Goal: Task Accomplishment & Management: Manage account settings

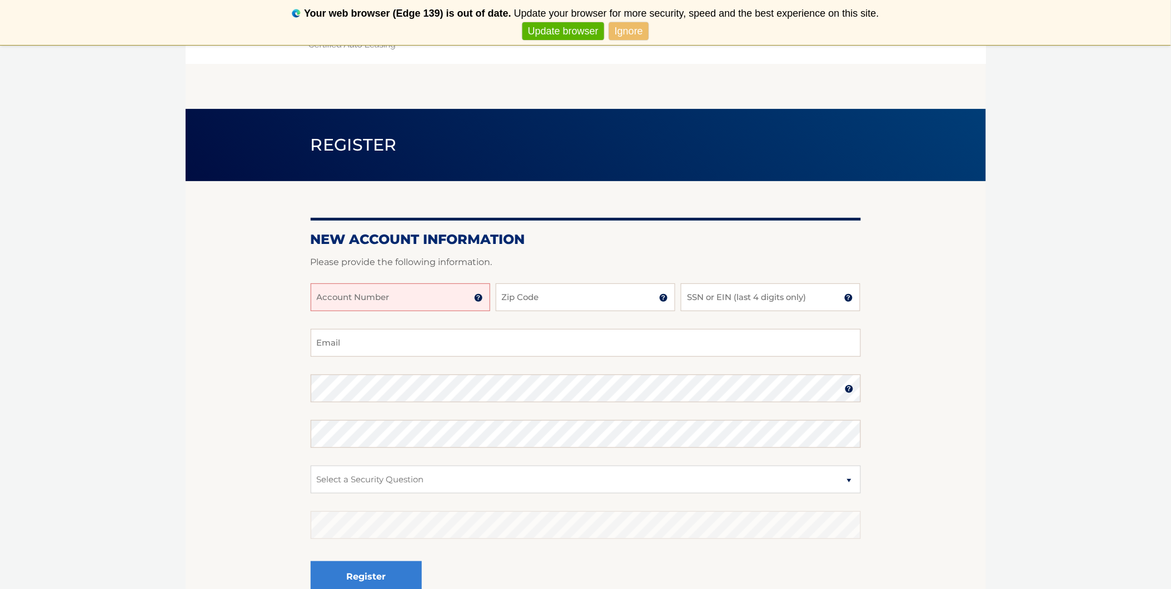
click at [430, 292] on input "Account Number" at bounding box center [401, 297] width 180 height 28
type input "44456025700"
click at [575, 295] on input "Zip Code" at bounding box center [586, 297] width 180 height 28
type input "07646"
click at [763, 295] on input "SSN or EIN (last 4 digits only)" at bounding box center [771, 297] width 180 height 28
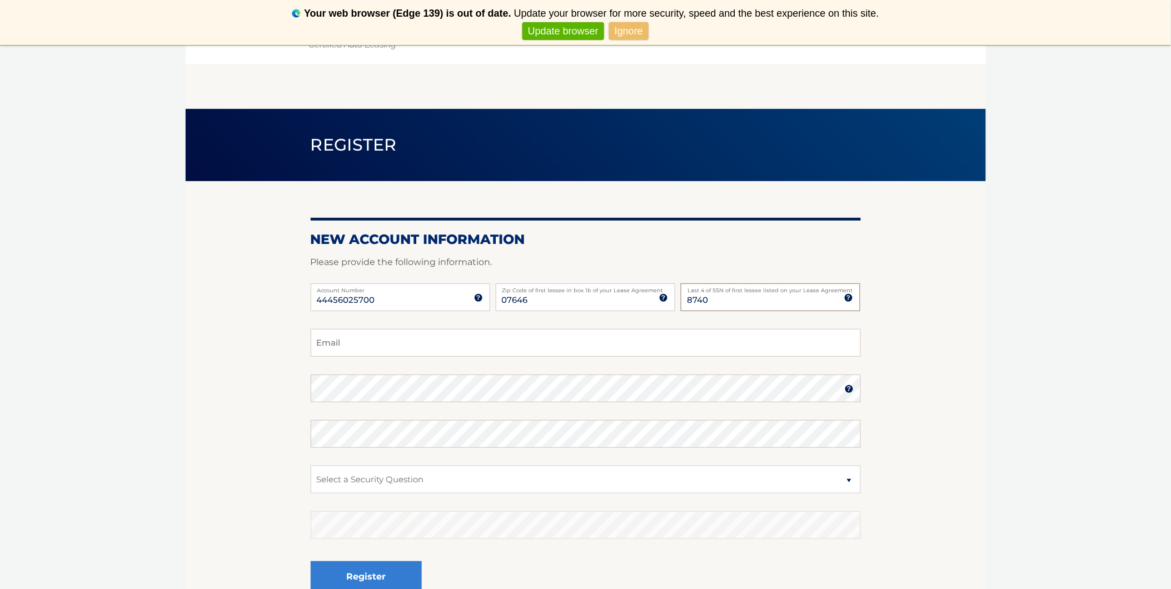
type input "8740"
click at [449, 337] on input "Email" at bounding box center [586, 343] width 550 height 28
type input "krishsu@yahoo.com"
click at [441, 478] on select "Select a Security Question What was the name of your elementary school? What is…" at bounding box center [586, 480] width 550 height 28
select select "2"
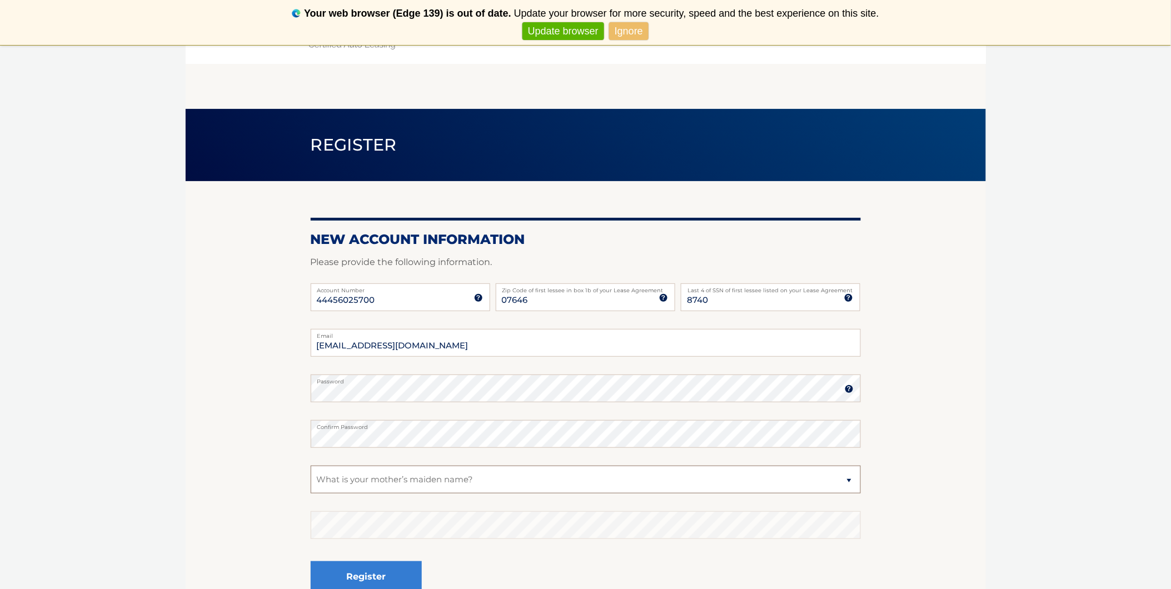
click at [311, 466] on select "Select a Security Question What was the name of your elementary school? What is…" at bounding box center [586, 480] width 550 height 28
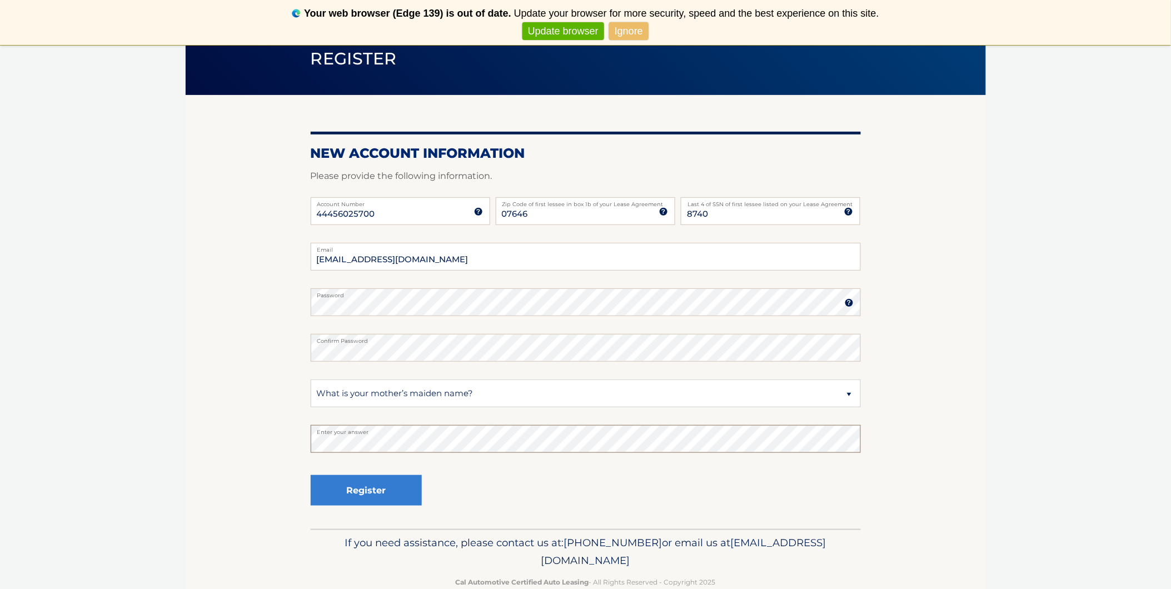
scroll to position [110, 0]
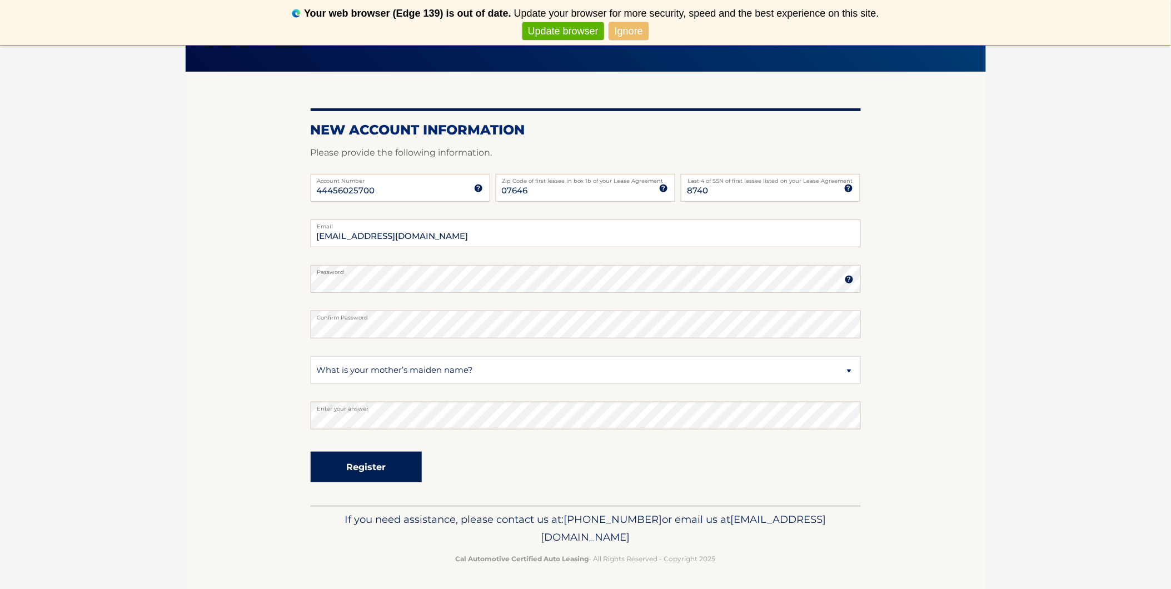
click at [373, 469] on button "Register" at bounding box center [366, 467] width 111 height 31
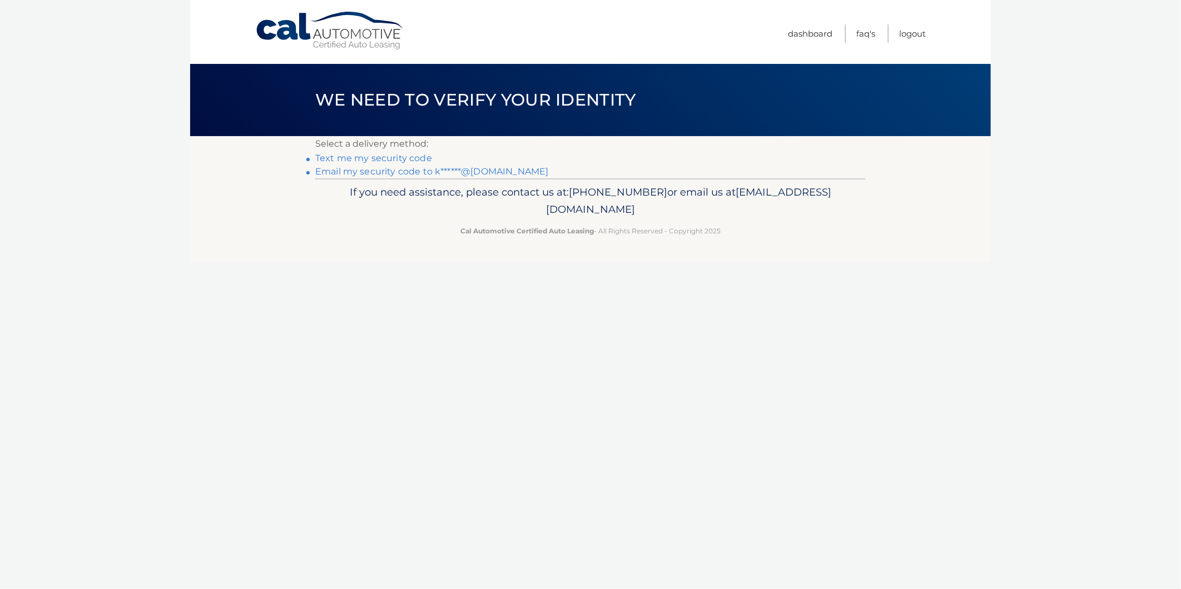
click at [379, 156] on link "Text me my security code" at bounding box center [373, 158] width 117 height 11
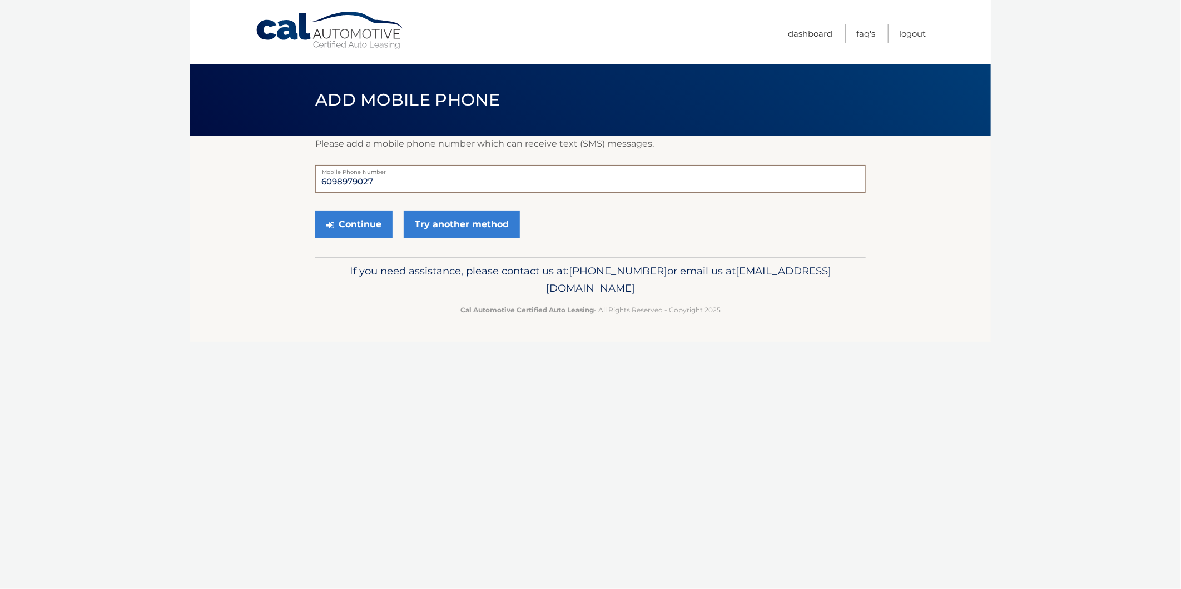
drag, startPoint x: 382, startPoint y: 182, endPoint x: 302, endPoint y: 181, distance: 79.5
click at [302, 181] on section "Please add a mobile phone number which can receive text (SMS) messages. 6098979…" at bounding box center [590, 196] width 800 height 121
type input "9084062470"
click at [356, 227] on button "Continue" at bounding box center [353, 225] width 77 height 28
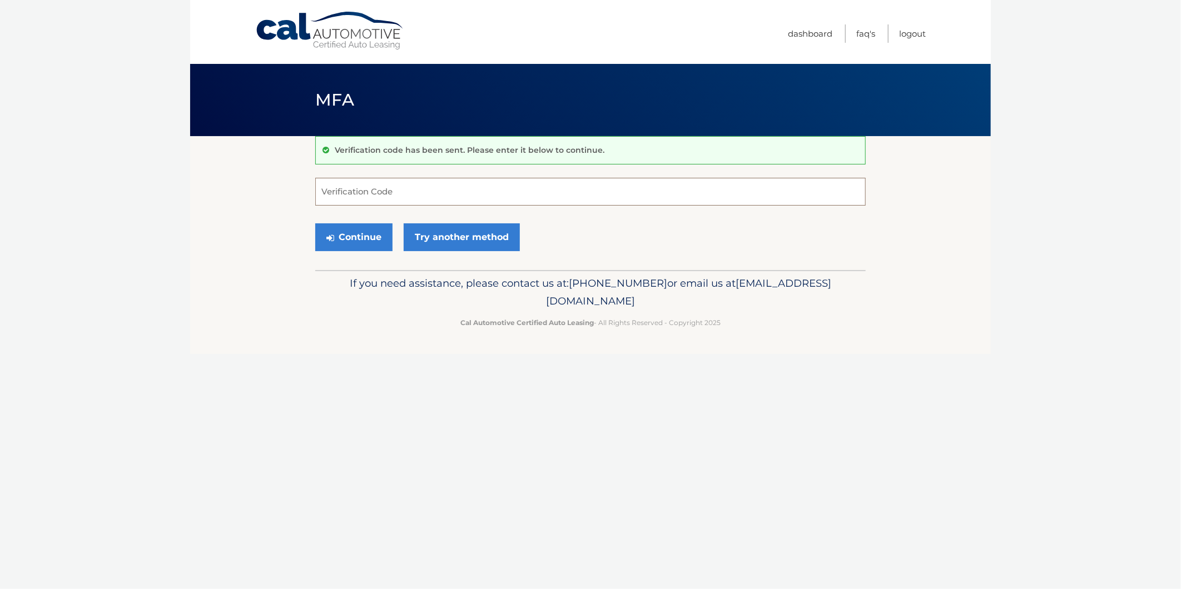
click at [401, 193] on input "Verification Code" at bounding box center [590, 192] width 550 height 28
type input "160975"
click at [349, 239] on button "Continue" at bounding box center [353, 237] width 77 height 28
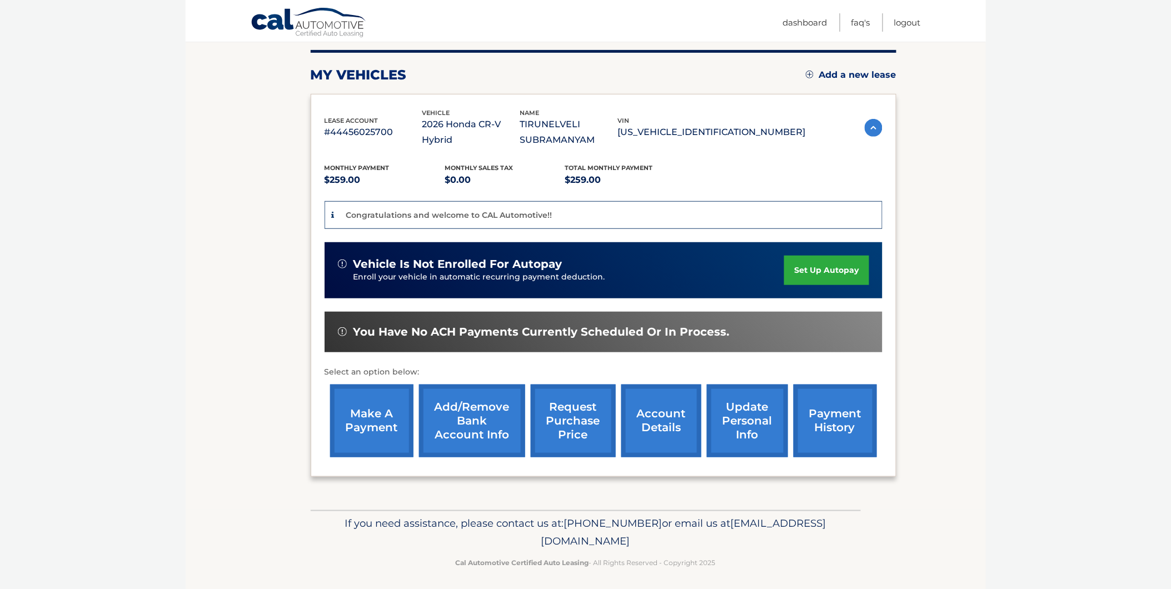
scroll to position [140, 0]
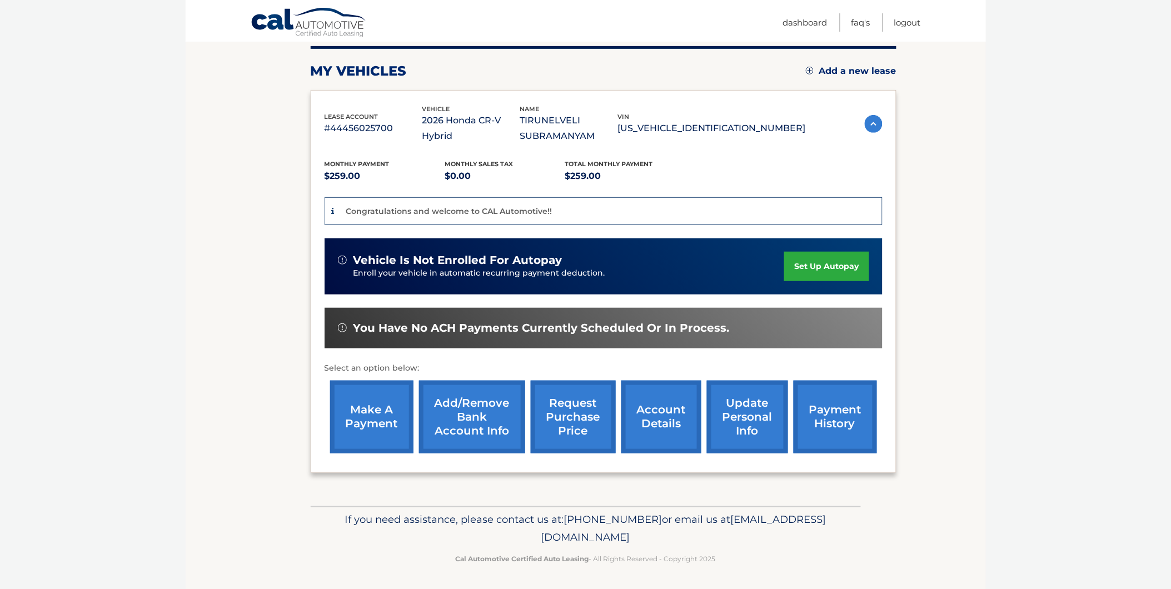
click at [810, 265] on link "set up autopay" at bounding box center [826, 266] width 84 height 29
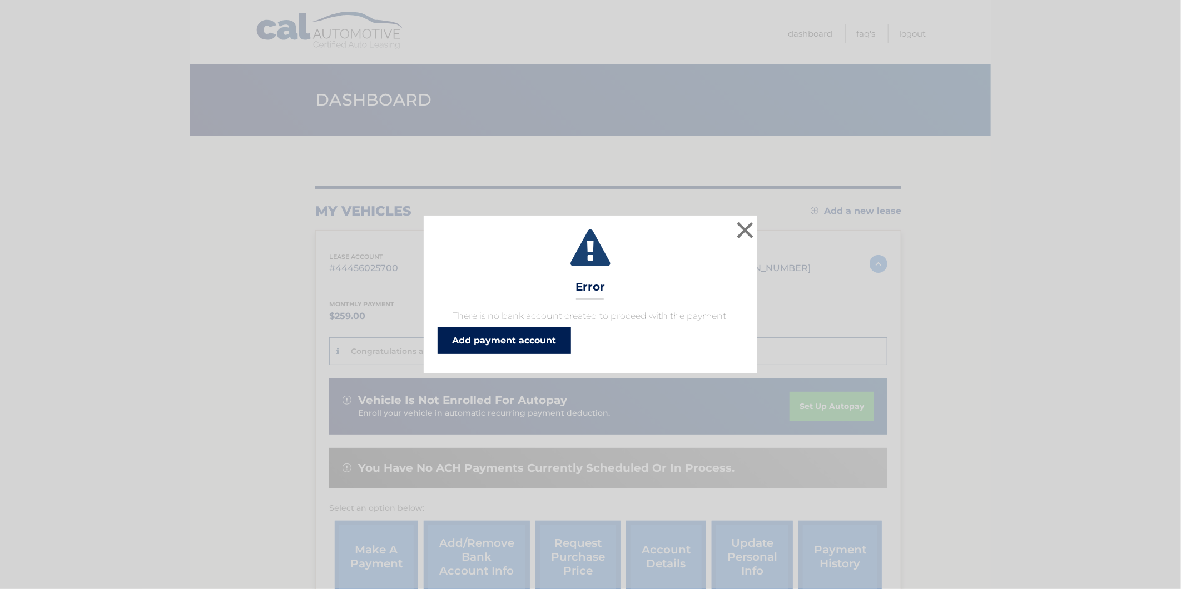
click at [543, 338] on link "Add payment account" at bounding box center [503, 340] width 133 height 27
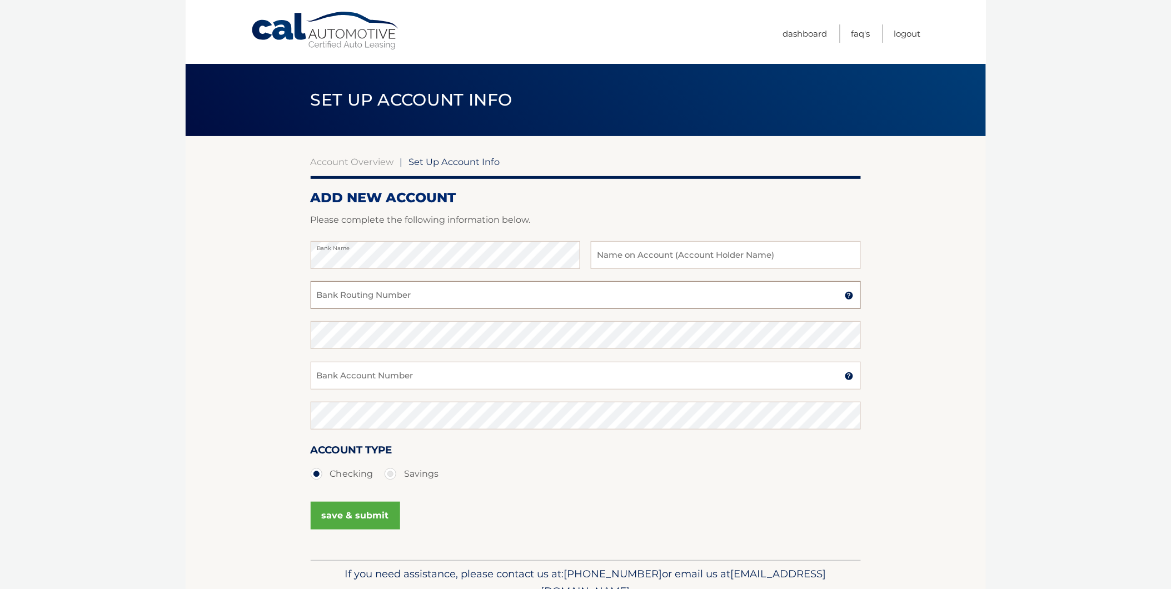
click at [454, 290] on input "Bank Routing Number" at bounding box center [586, 295] width 550 height 28
click at [429, 293] on input "Bank Routing Number" at bounding box center [586, 295] width 550 height 28
type input "031207607"
click at [441, 379] on input "Bank Account Number" at bounding box center [586, 376] width 550 height 28
type input "8064340123"
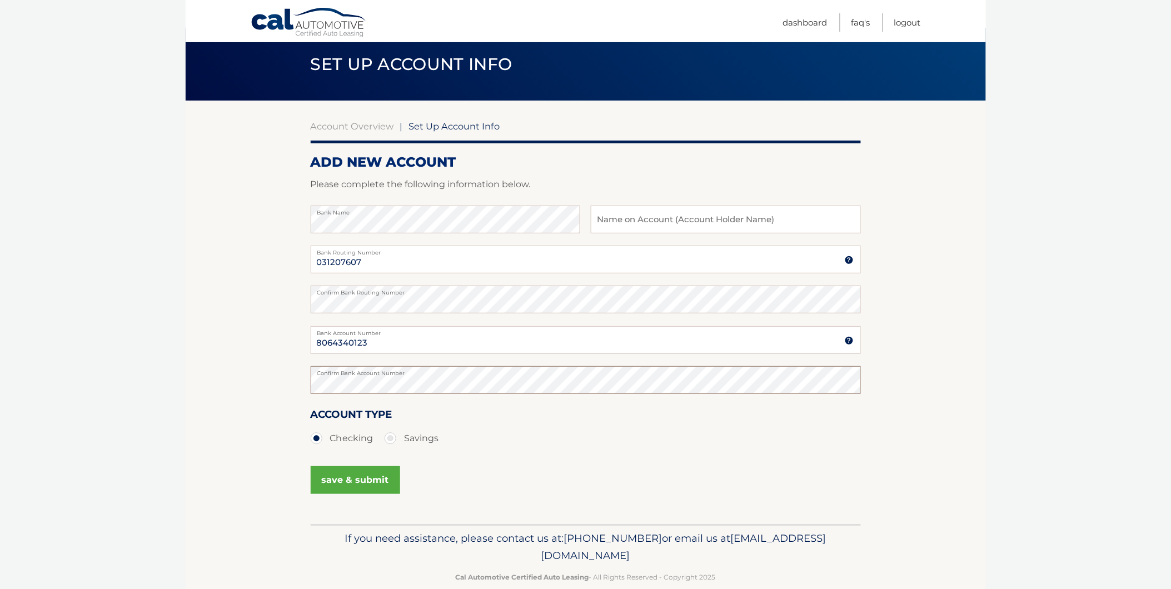
scroll to position [54, 0]
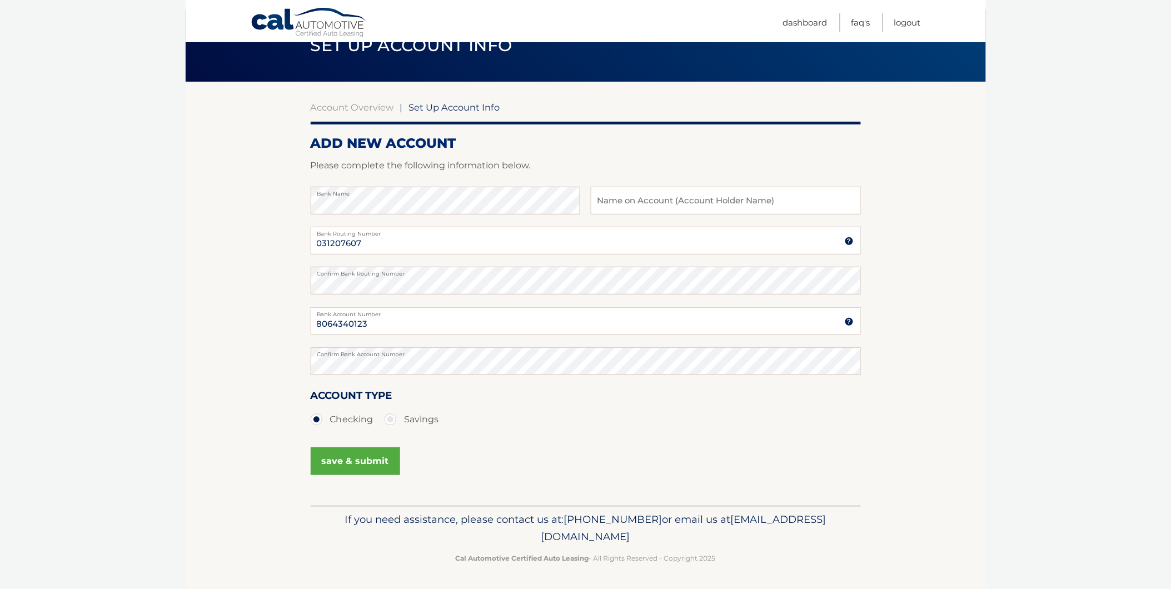
click at [376, 459] on button "save & submit" at bounding box center [355, 461] width 89 height 28
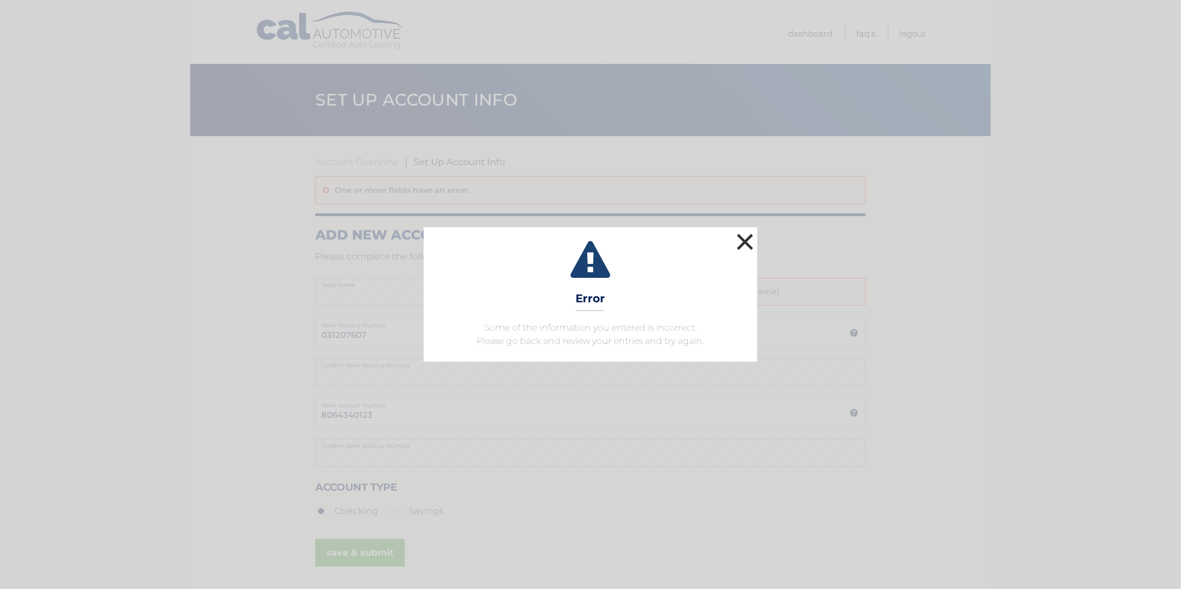
click at [743, 239] on button "×" at bounding box center [745, 242] width 22 height 22
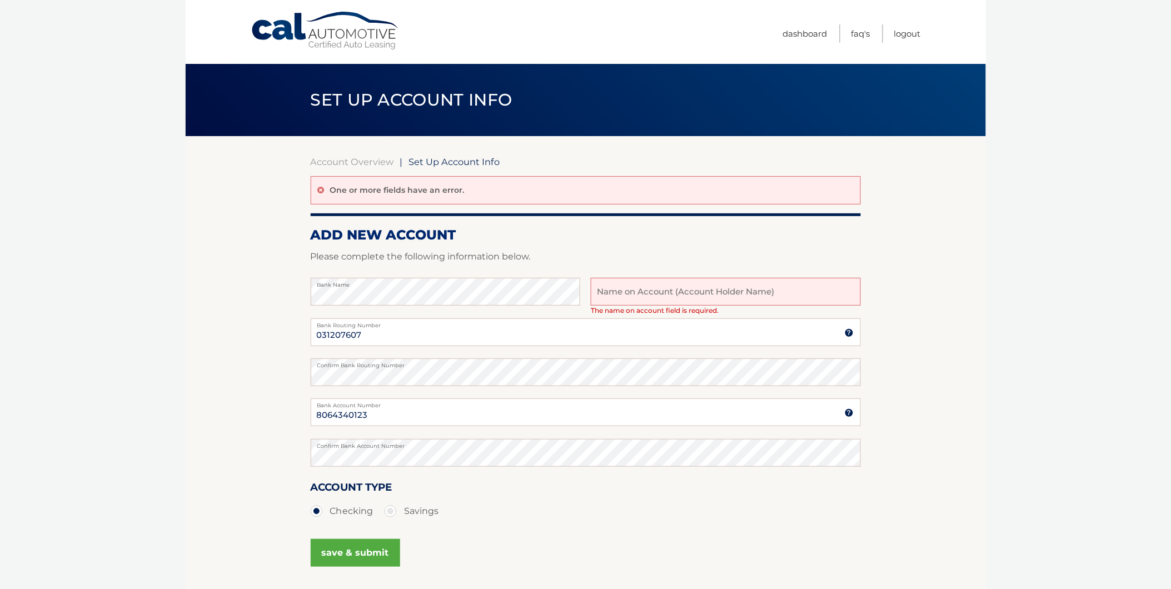
click at [723, 292] on input "text" at bounding box center [726, 292] width 270 height 28
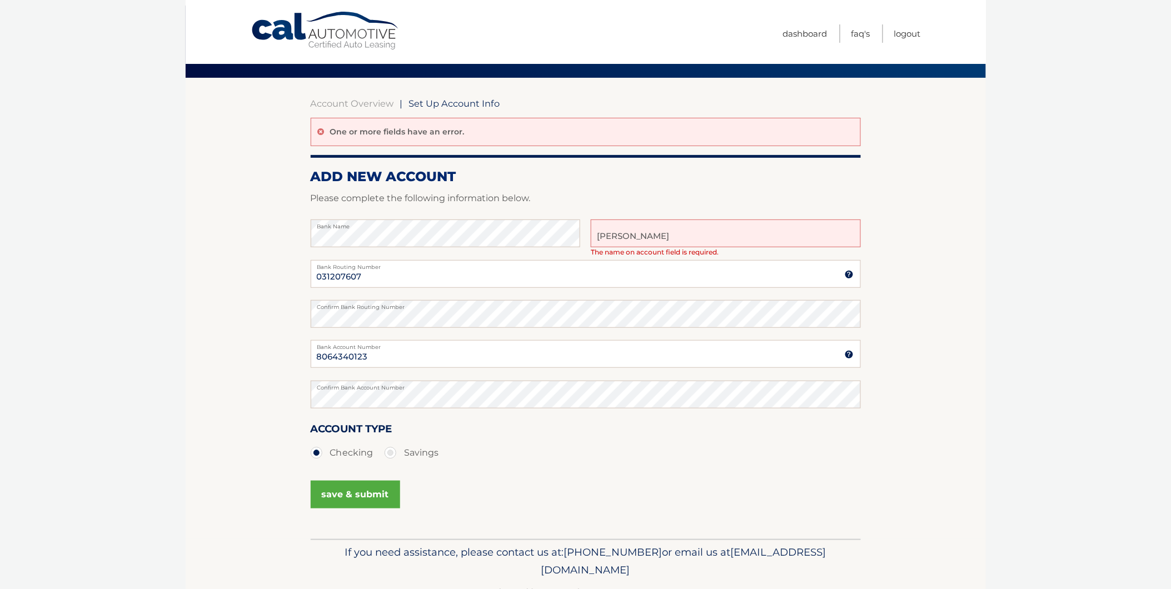
scroll to position [62, 0]
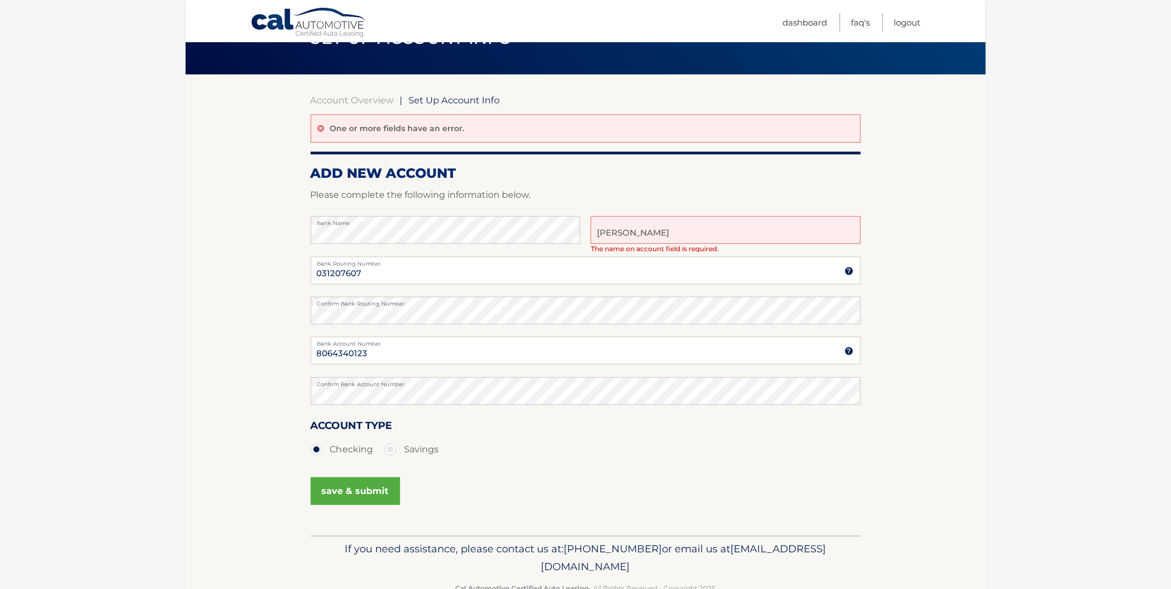
type input "tirunelveli subramanyam"
click at [364, 489] on button "save & submit" at bounding box center [355, 491] width 89 height 28
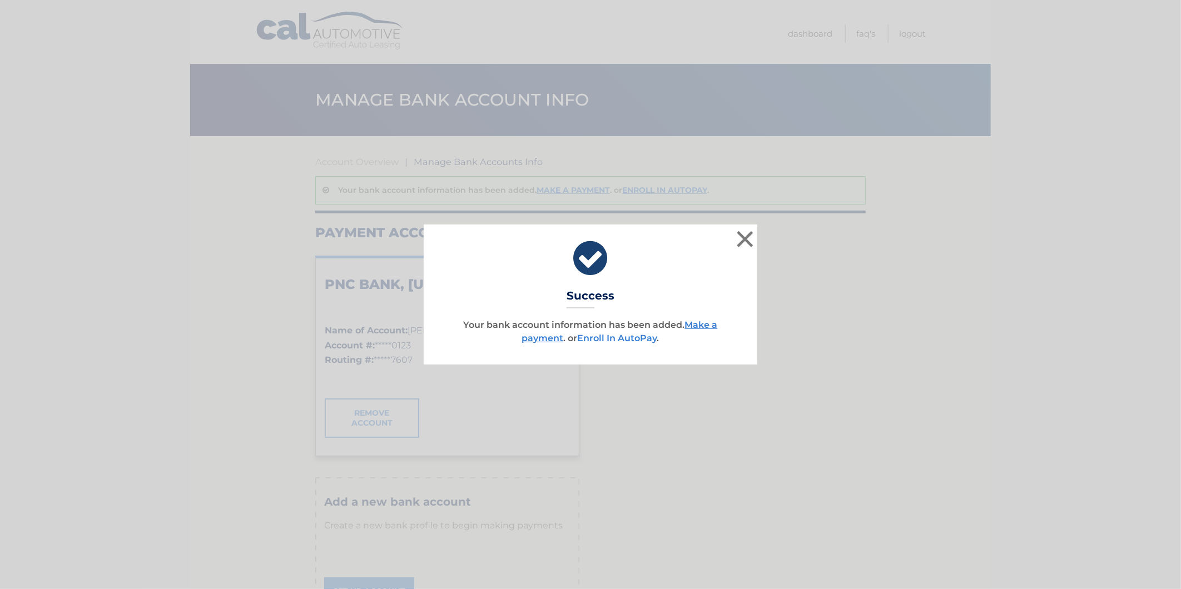
click at [635, 335] on link "Enroll In AutoPay" at bounding box center [617, 338] width 79 height 11
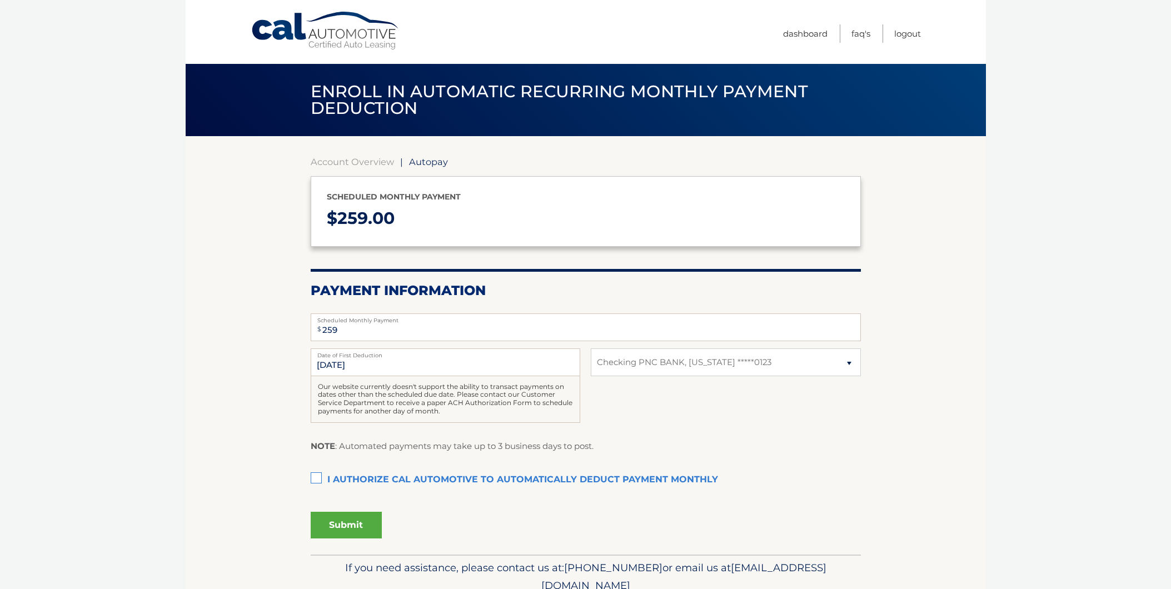
select select "ZWM4MzE0ZmUtMTk2Yy00MTU1LTllZTktZWQwZmY3Njc4N2Y3"
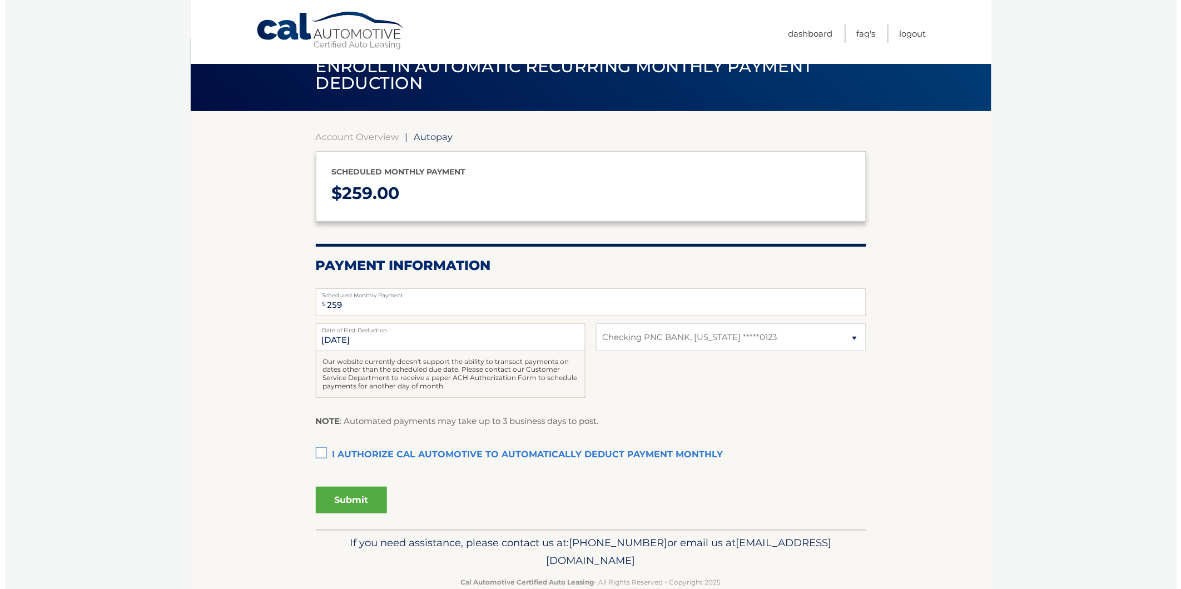
scroll to position [49, 0]
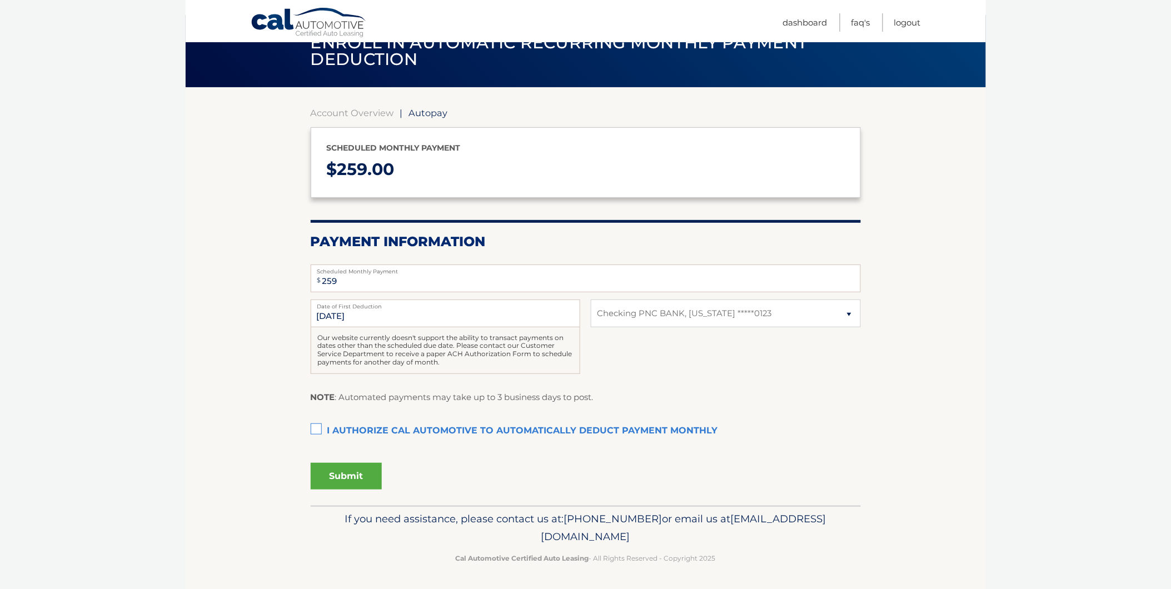
click at [314, 426] on label "I authorize cal automotive to automatically deduct payment monthly This checkbo…" at bounding box center [586, 431] width 550 height 22
click at [0, 0] on input "I authorize cal automotive to automatically deduct payment monthly This checkbo…" at bounding box center [0, 0] width 0 height 0
click at [353, 478] on button "Submit" at bounding box center [346, 476] width 71 height 27
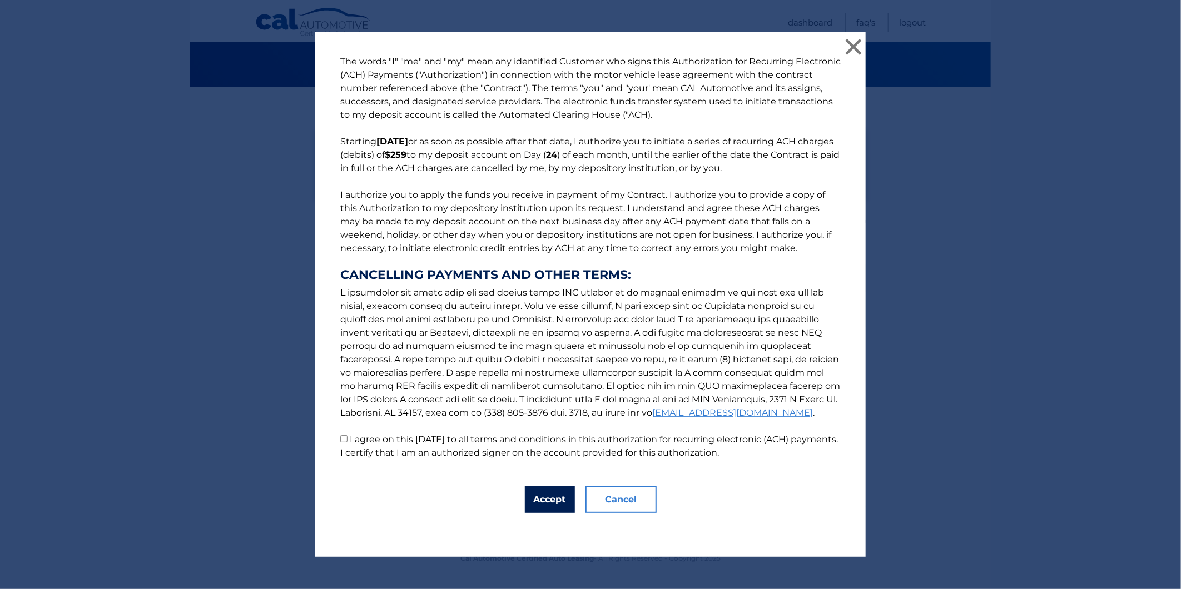
click at [545, 500] on button "Accept" at bounding box center [550, 499] width 50 height 27
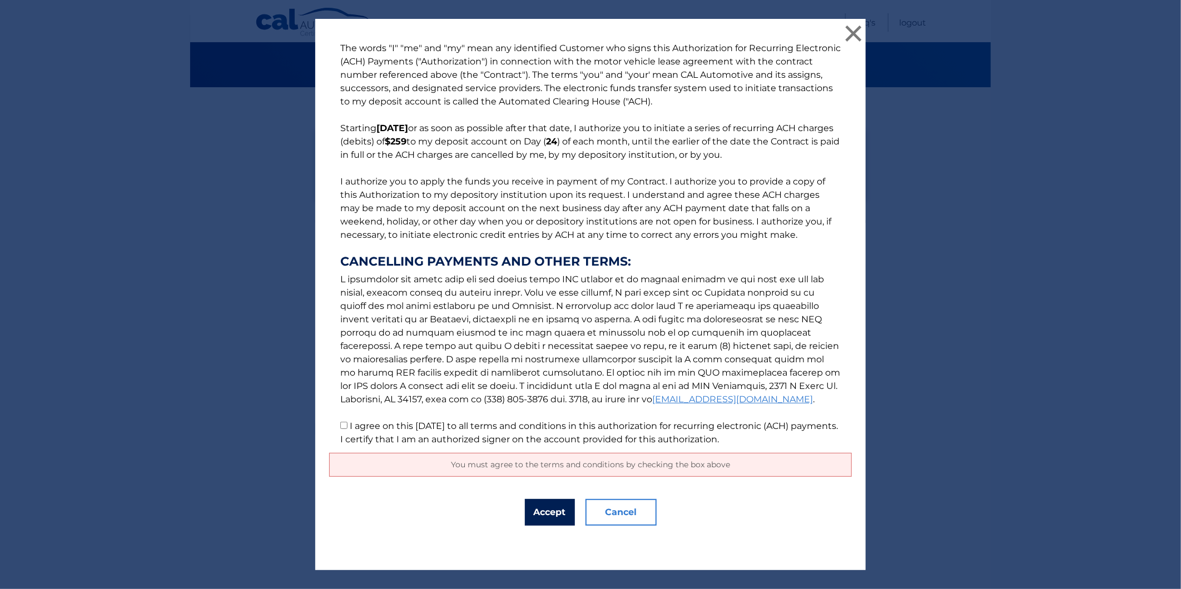
click at [549, 515] on button "Accept" at bounding box center [550, 512] width 50 height 27
click at [540, 509] on button "Accept" at bounding box center [550, 512] width 50 height 27
click at [545, 513] on button "Accept" at bounding box center [550, 512] width 50 height 27
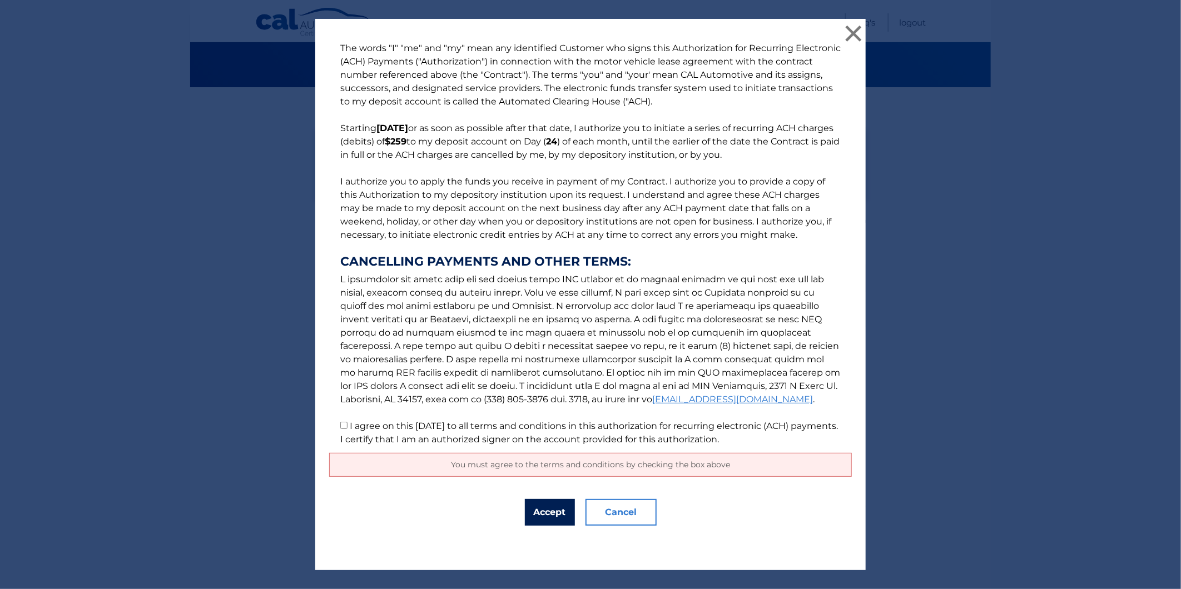
click at [545, 513] on button "Accept" at bounding box center [550, 512] width 50 height 27
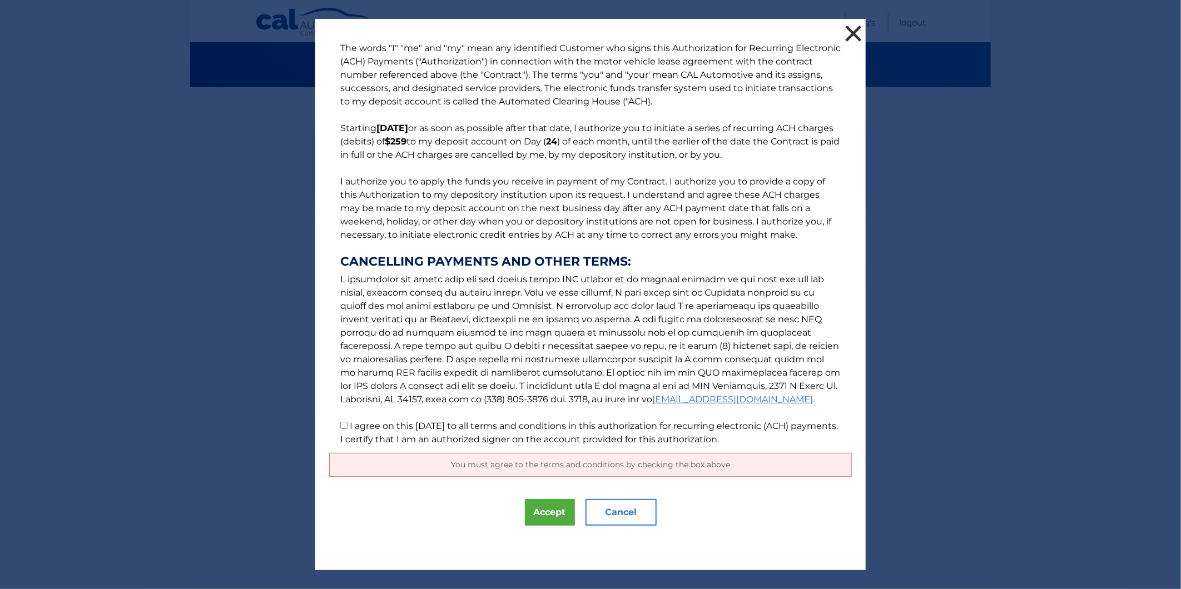
click at [846, 29] on button "×" at bounding box center [853, 33] width 22 height 22
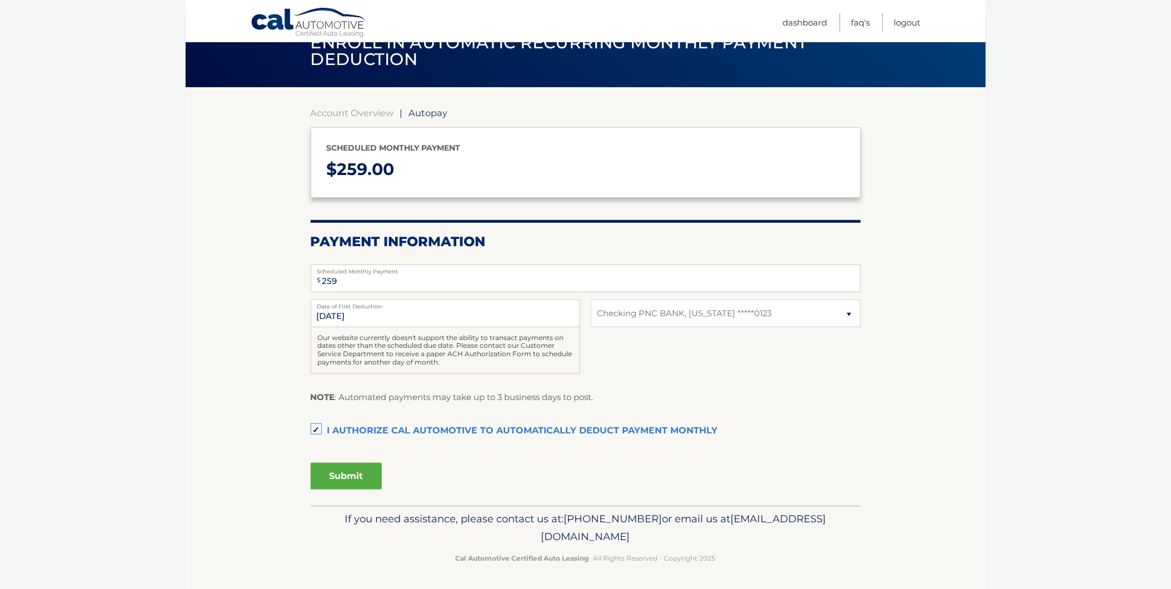
click at [342, 475] on button "Submit" at bounding box center [346, 476] width 71 height 27
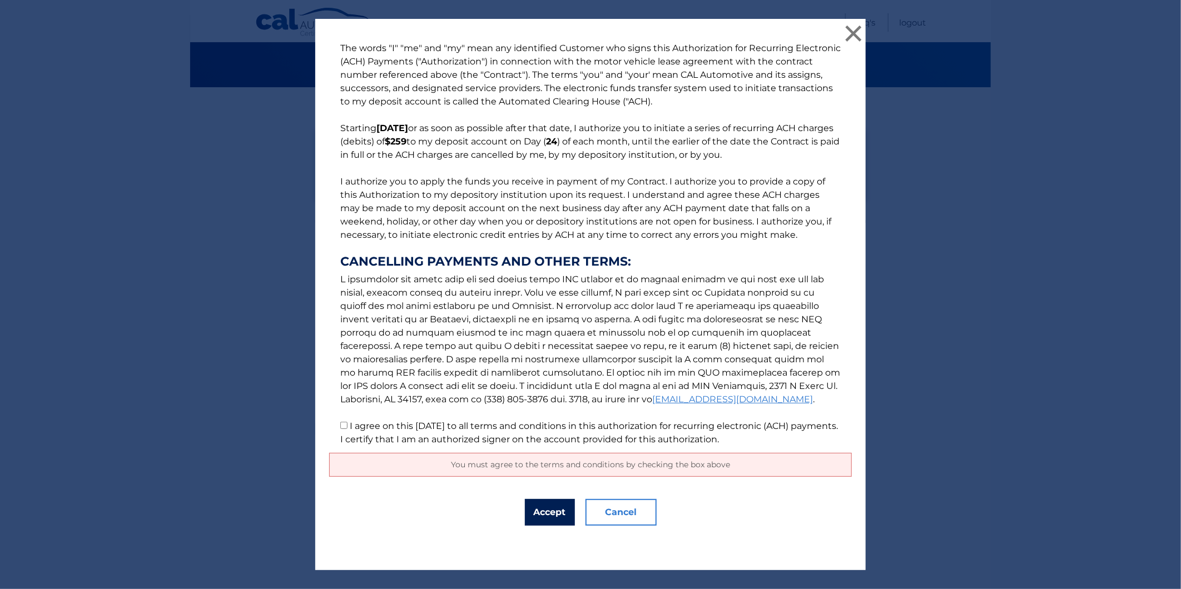
click at [538, 510] on button "Accept" at bounding box center [550, 512] width 50 height 27
click at [543, 510] on button "Accept" at bounding box center [550, 512] width 50 height 27
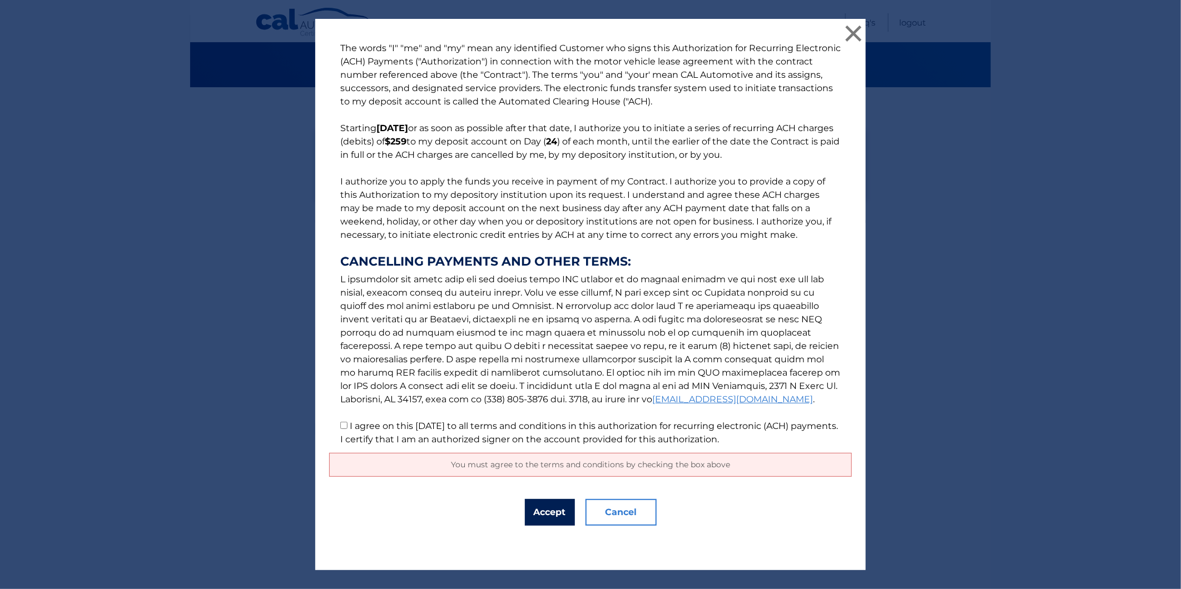
click at [543, 510] on button "Accept" at bounding box center [550, 512] width 50 height 27
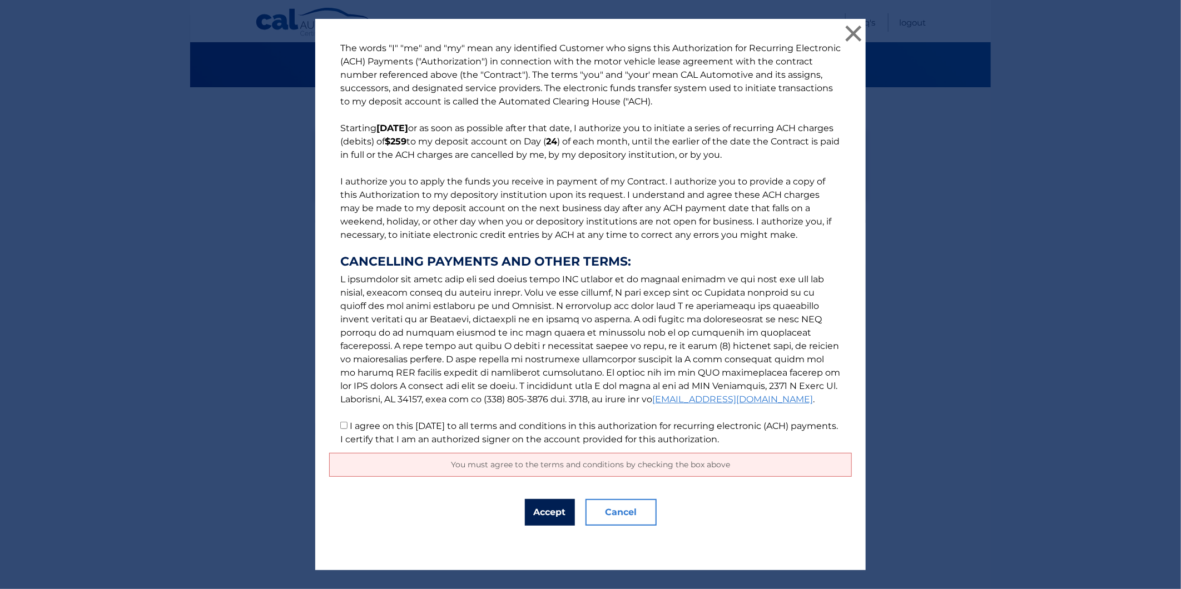
click at [543, 510] on button "Accept" at bounding box center [550, 512] width 50 height 27
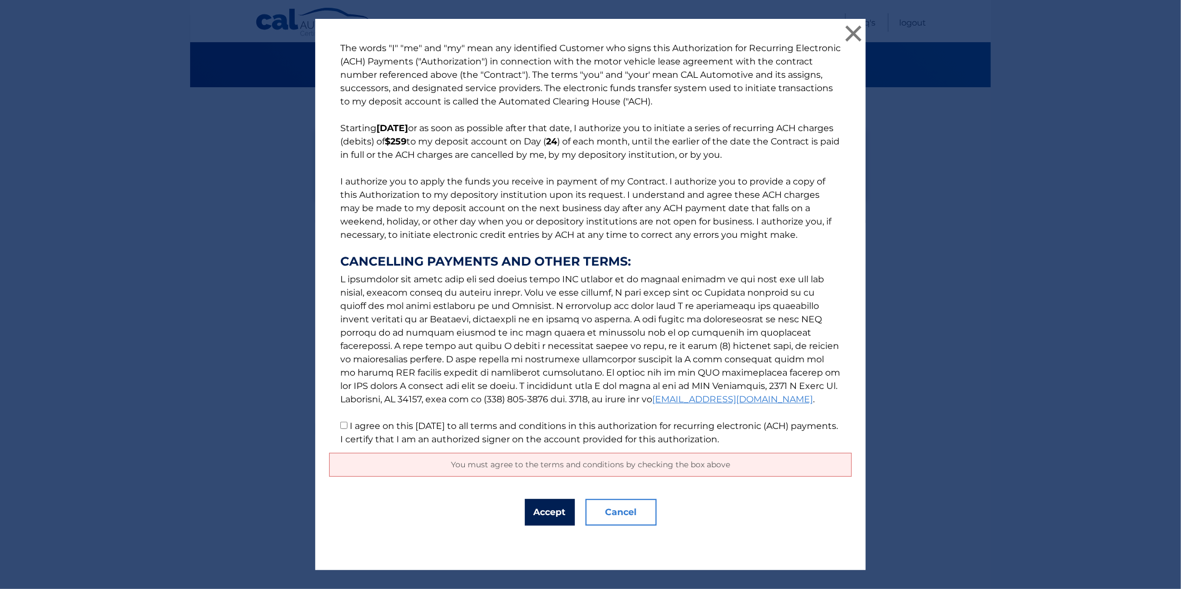
click at [543, 510] on button "Accept" at bounding box center [550, 512] width 50 height 27
click at [569, 508] on button "Accept" at bounding box center [550, 512] width 50 height 27
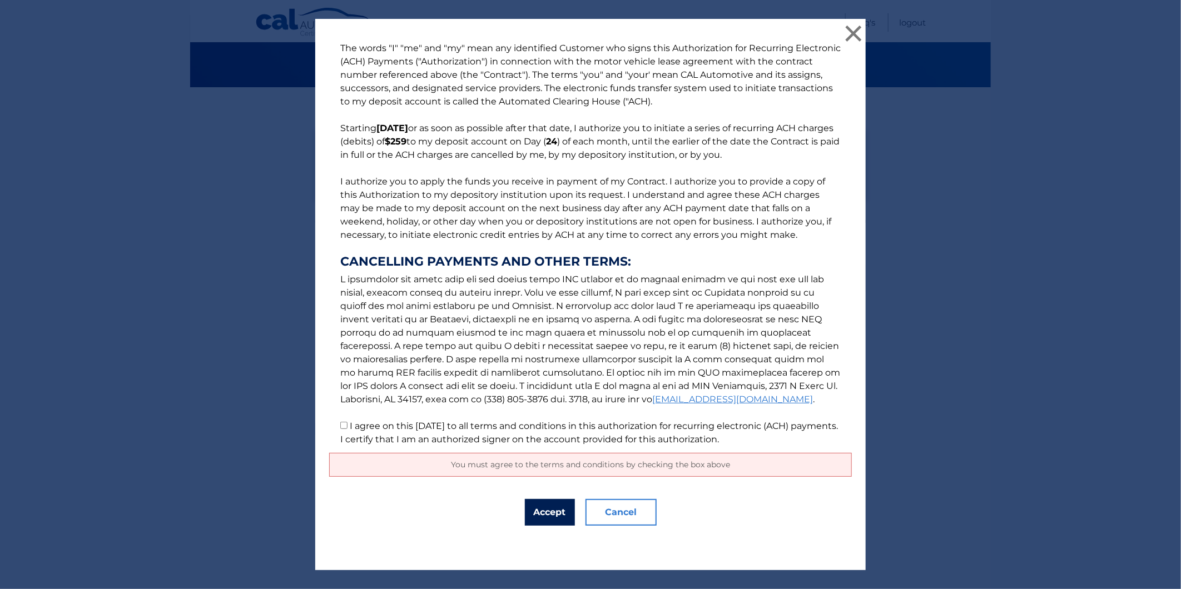
click at [553, 514] on button "Accept" at bounding box center [550, 512] width 50 height 27
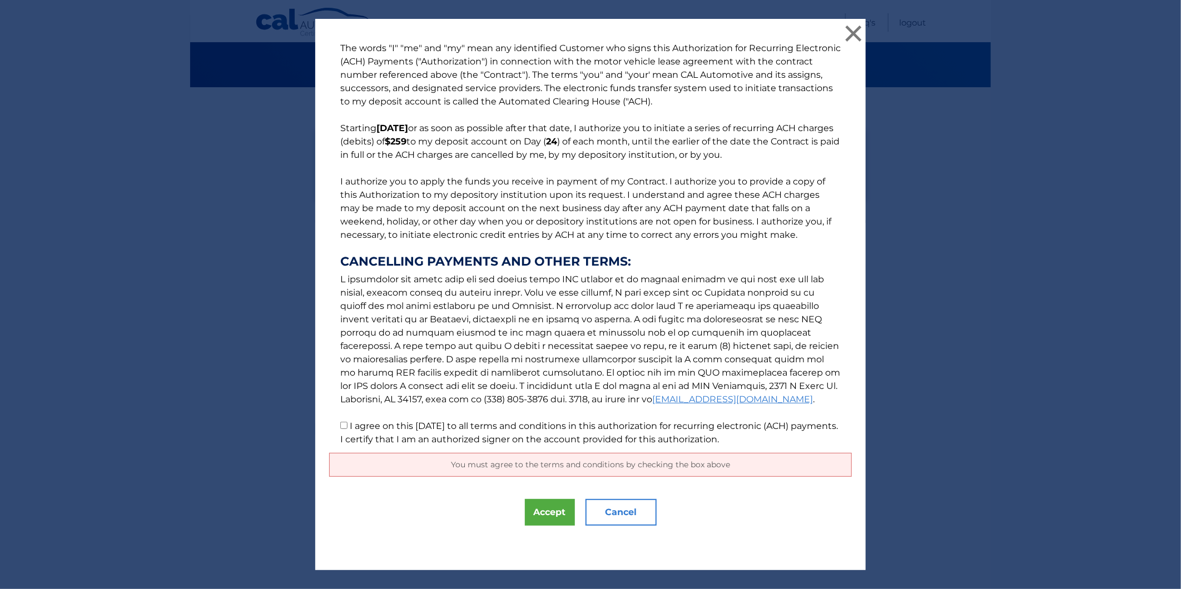
click at [340, 425] on input "I agree on this 10/14/2025 to all terms and conditions in this authorization fo…" at bounding box center [343, 425] width 7 height 7
checkbox input "true"
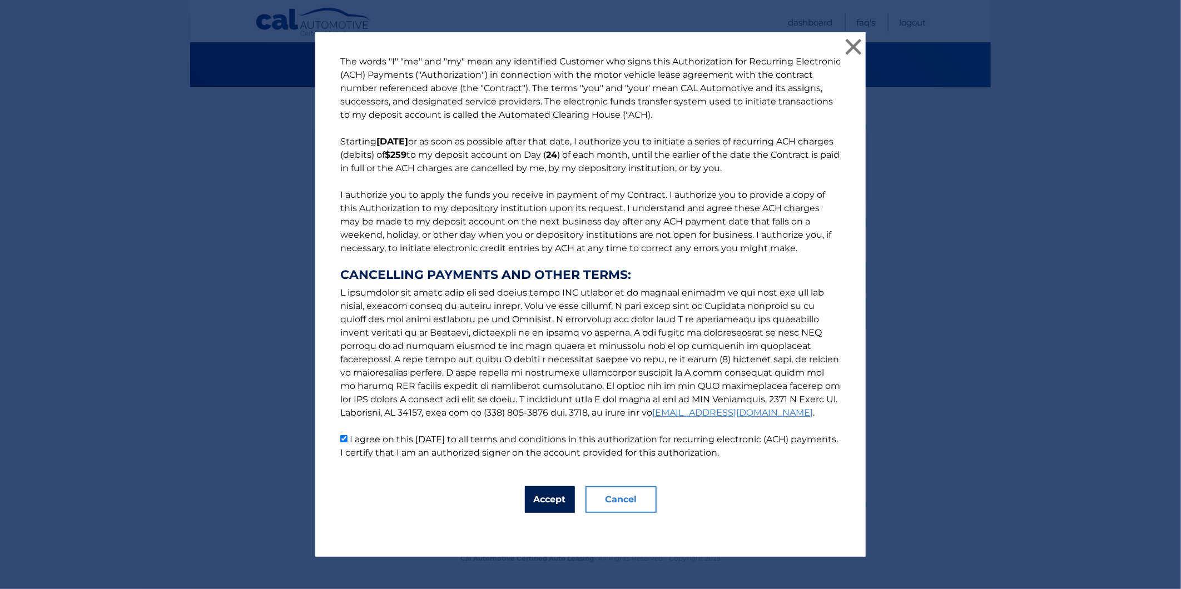
click at [541, 501] on button "Accept" at bounding box center [550, 499] width 50 height 27
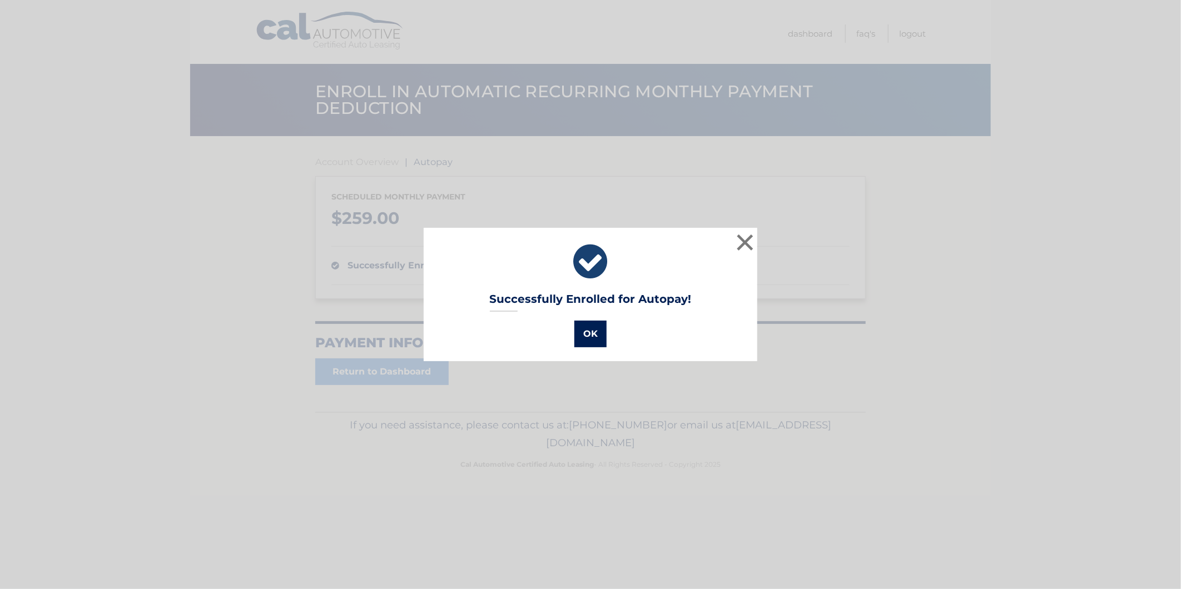
click at [584, 332] on button "OK" at bounding box center [590, 334] width 32 height 27
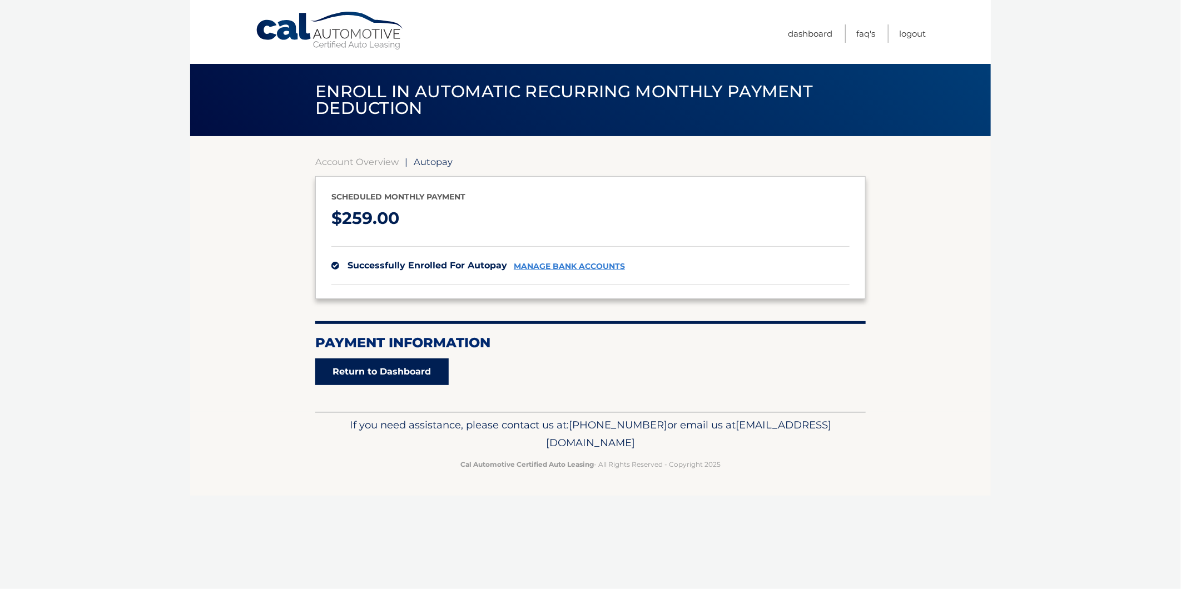
click at [382, 366] on link "Return to Dashboard" at bounding box center [381, 372] width 133 height 27
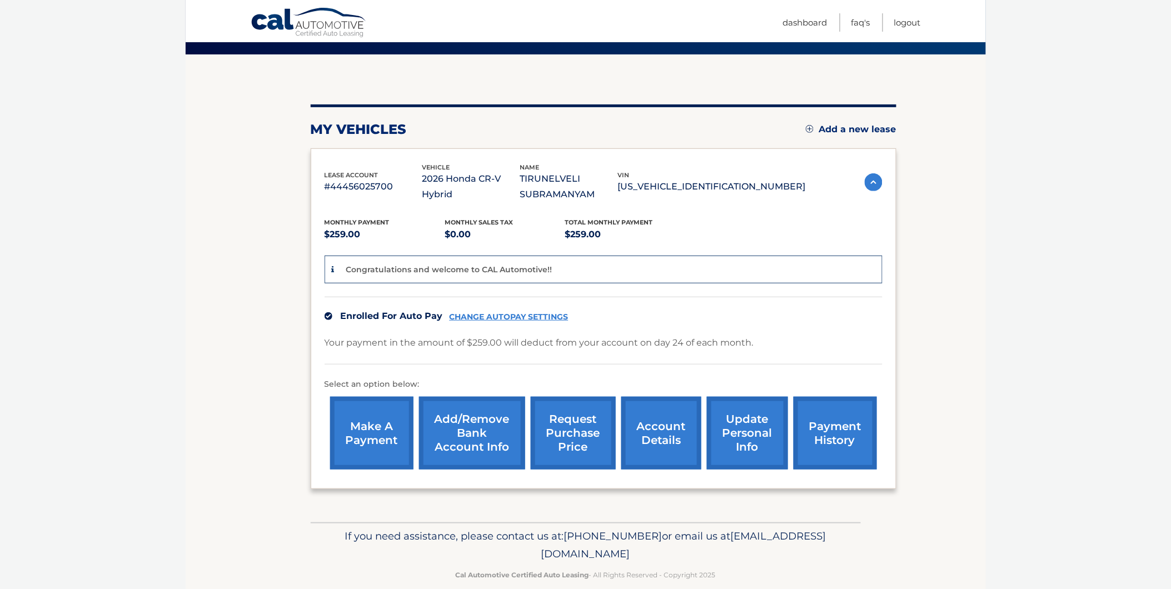
scroll to position [98, 0]
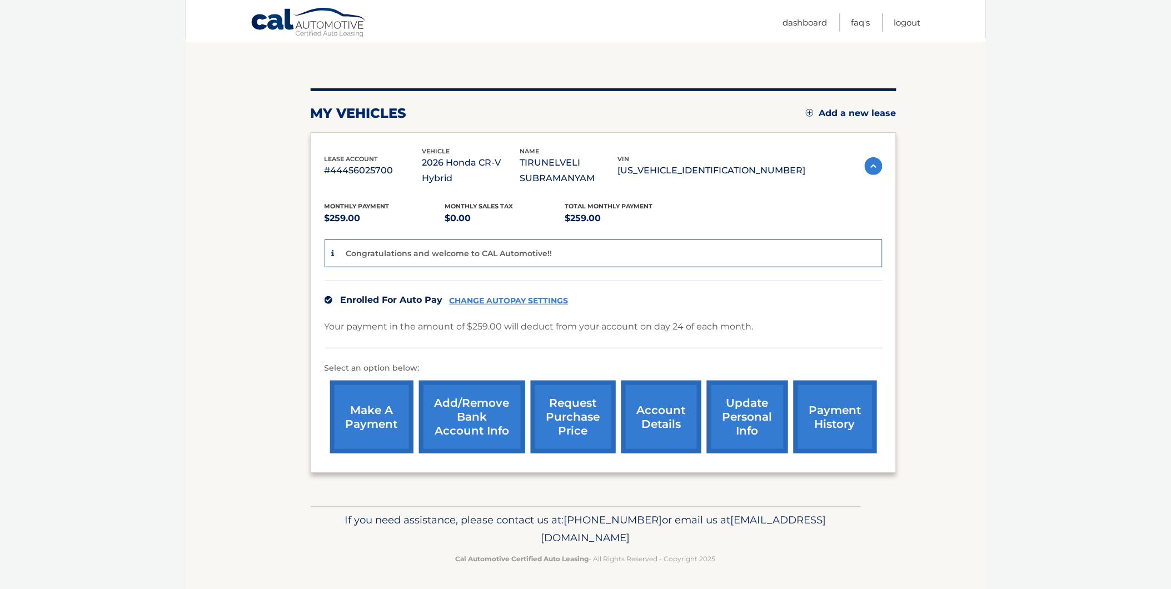
click at [869, 162] on img at bounding box center [874, 166] width 18 height 18
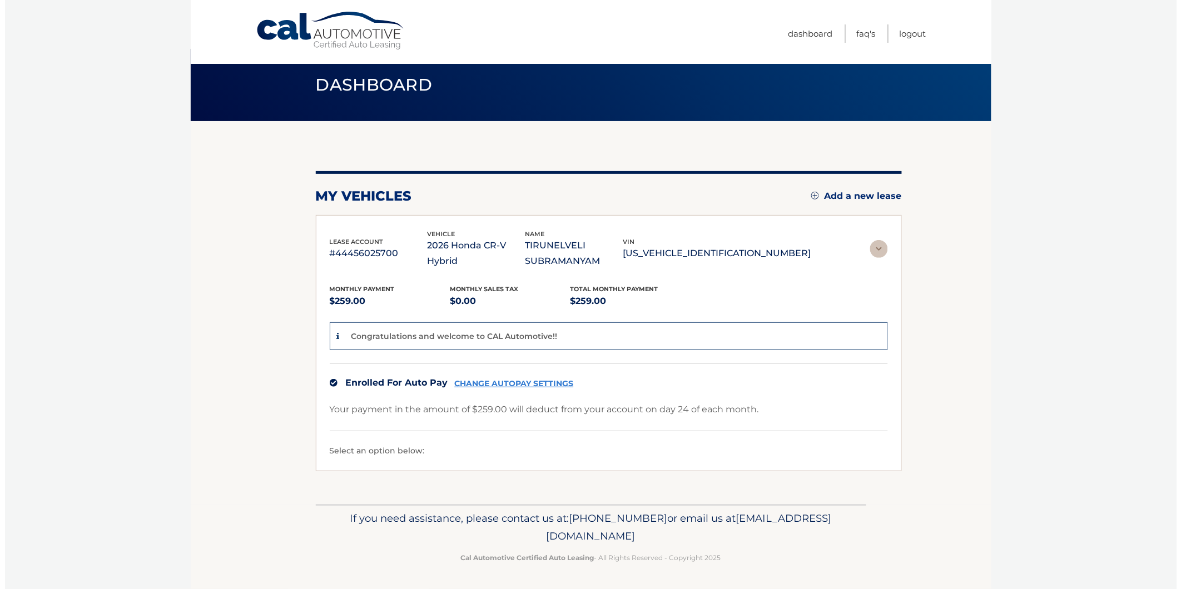
scroll to position [0, 0]
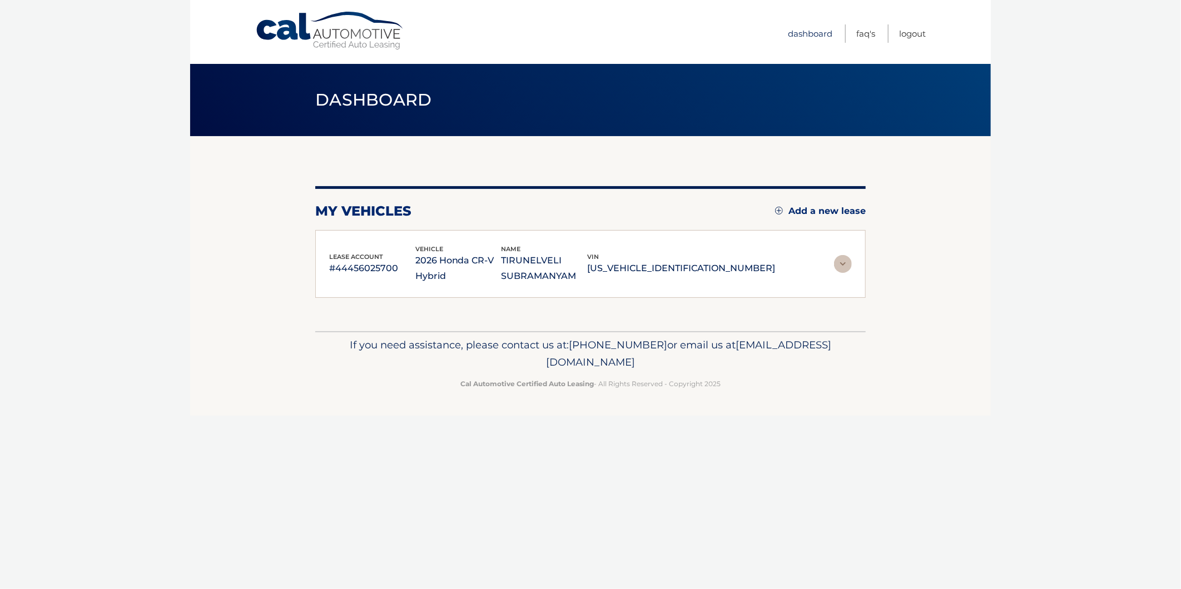
click at [801, 33] on link "Dashboard" at bounding box center [810, 33] width 44 height 18
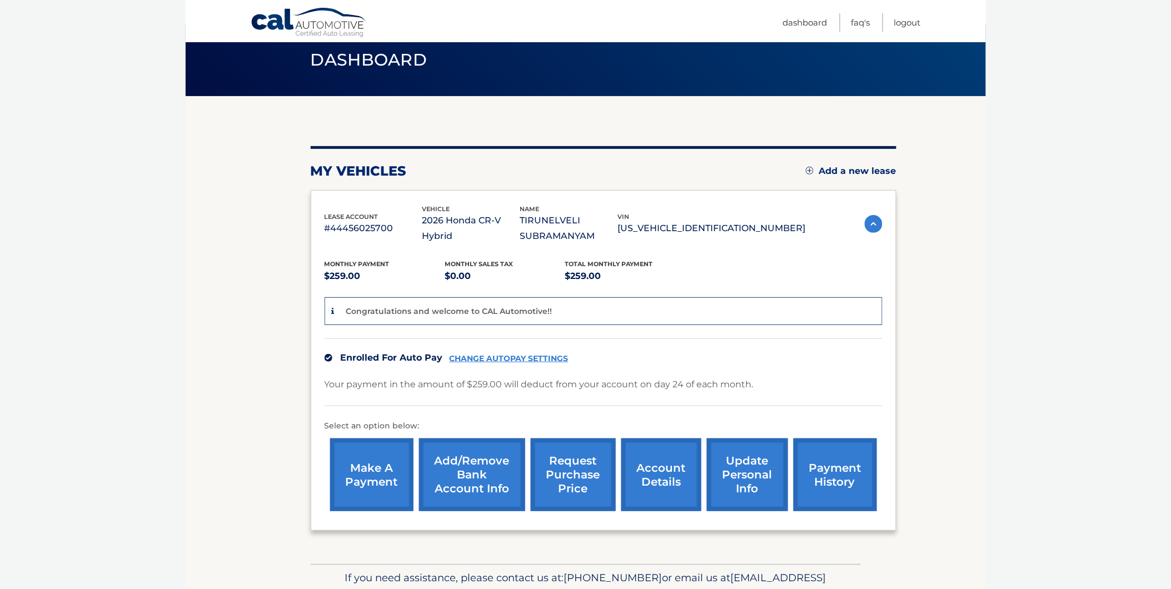
scroll to position [62, 0]
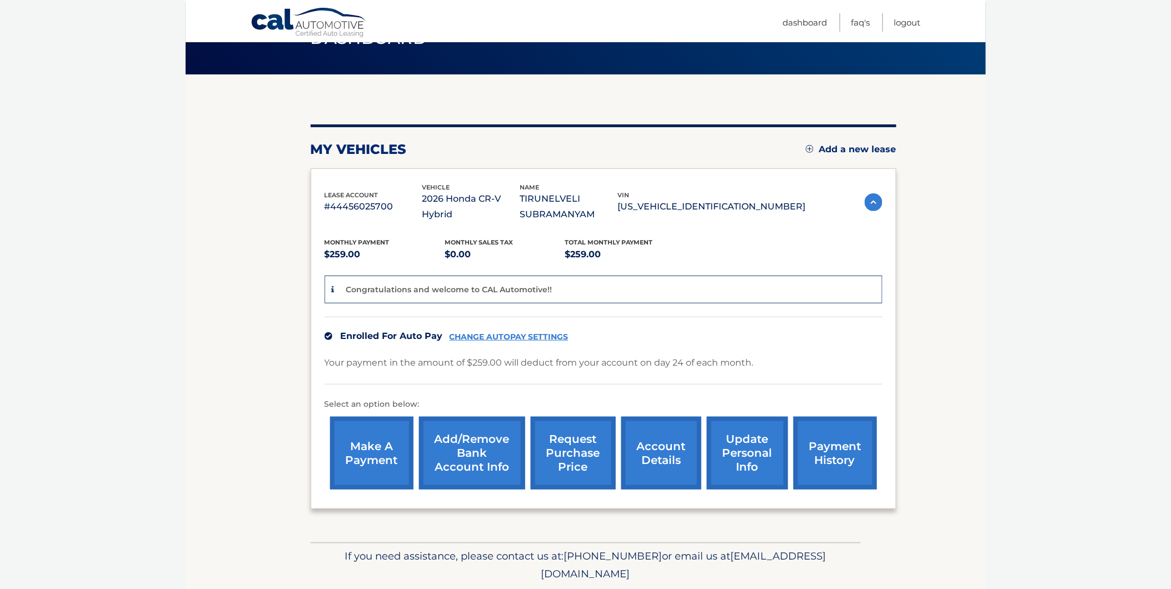
click at [647, 461] on link "account details" at bounding box center [661, 453] width 80 height 73
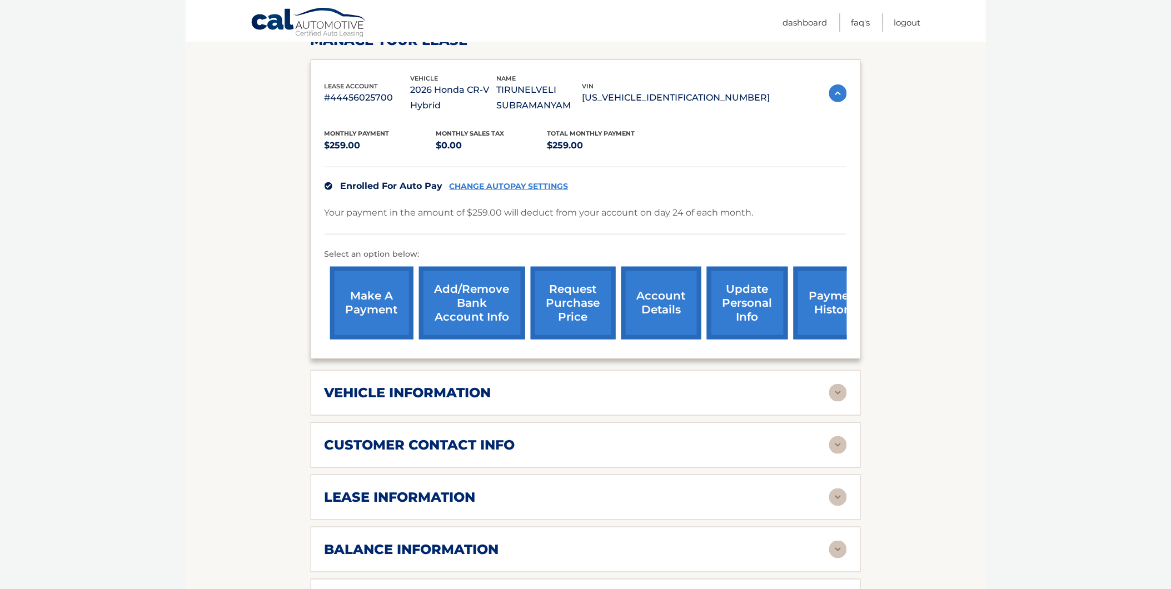
scroll to position [247, 0]
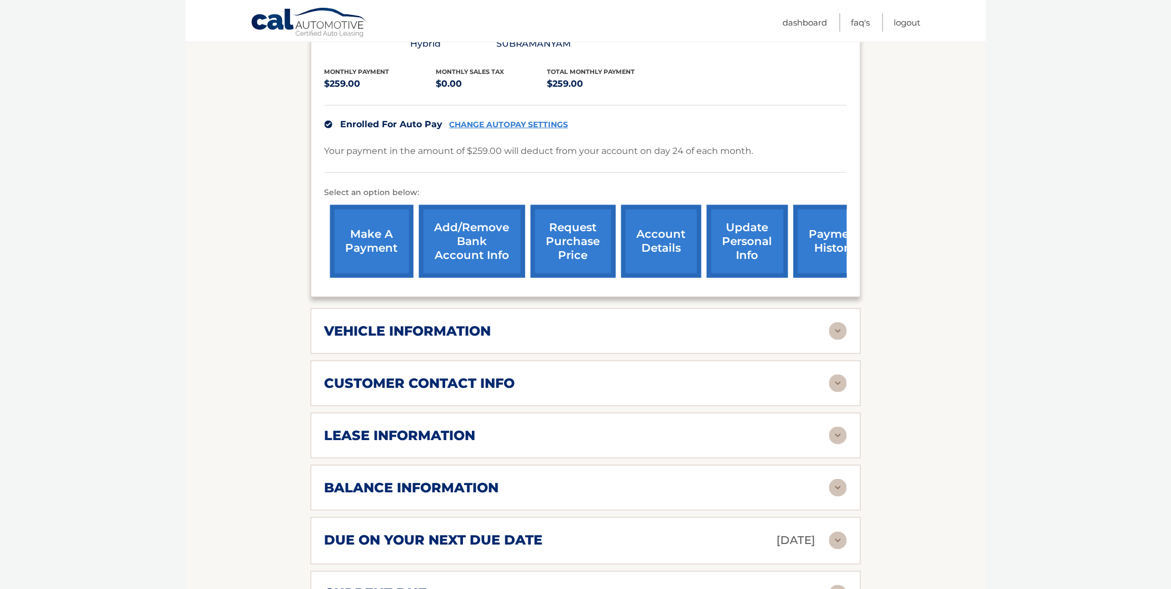
click at [834, 325] on img at bounding box center [838, 331] width 18 height 18
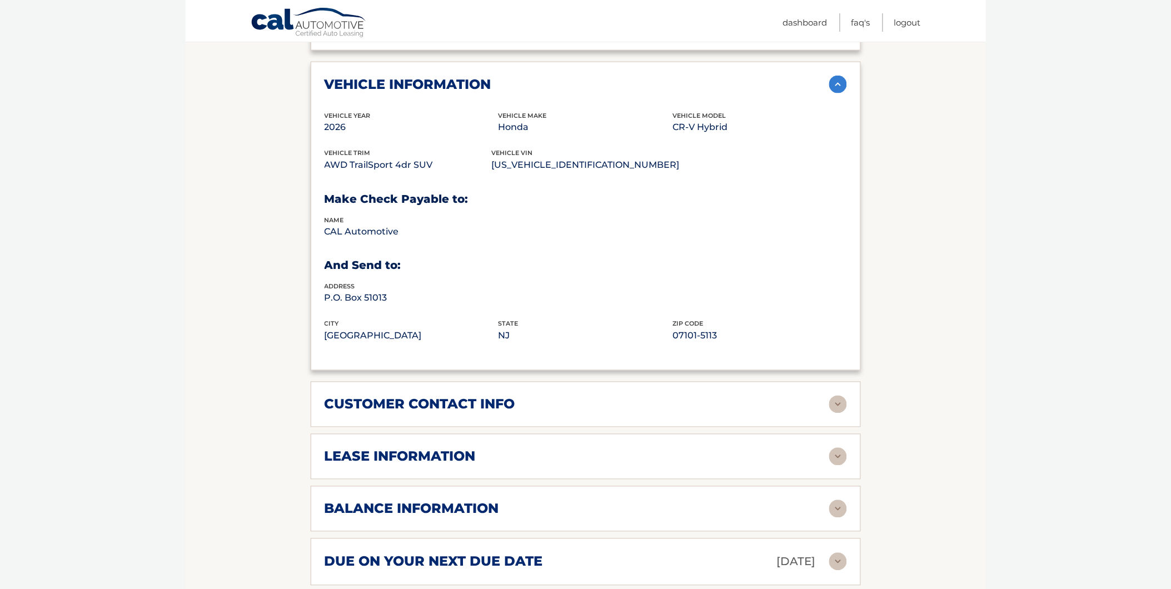
scroll to position [556, 0]
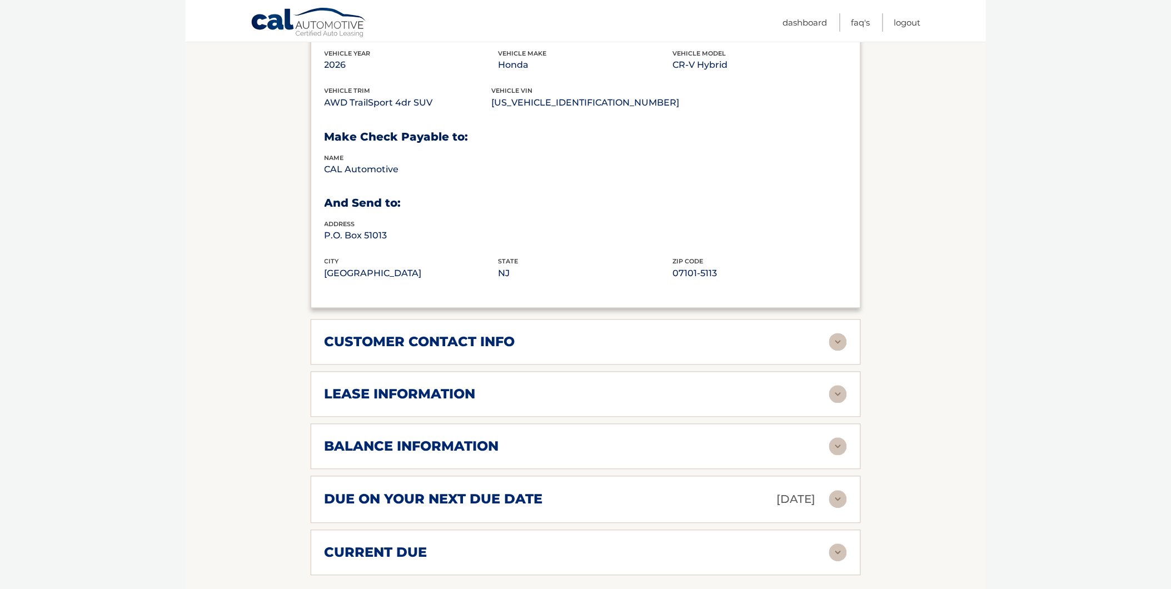
click at [835, 339] on img at bounding box center [838, 343] width 18 height 18
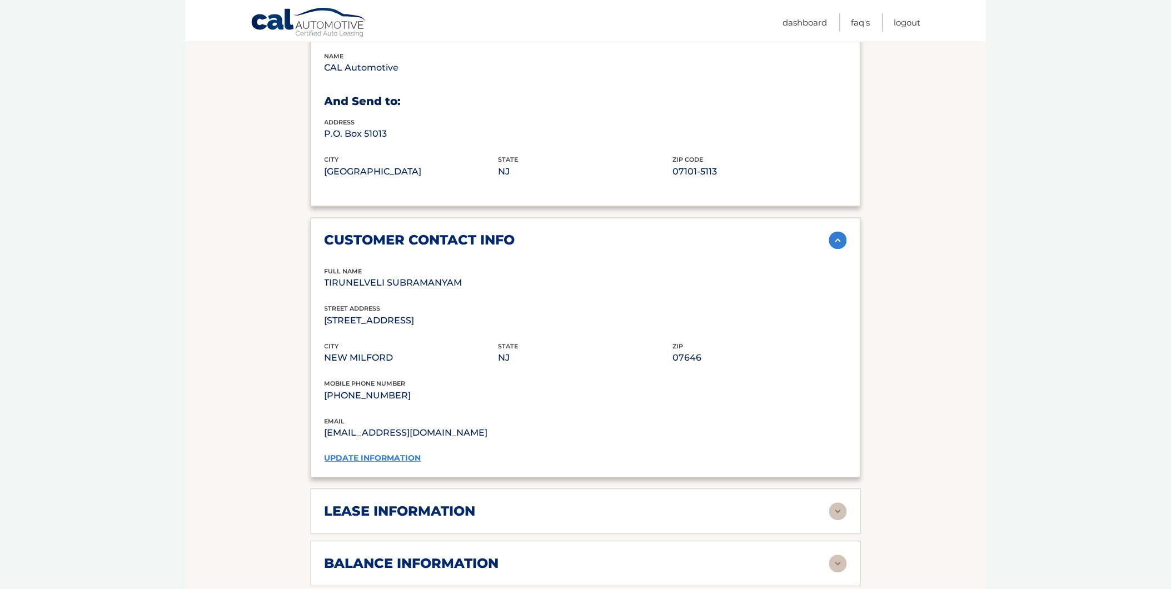
scroll to position [679, 0]
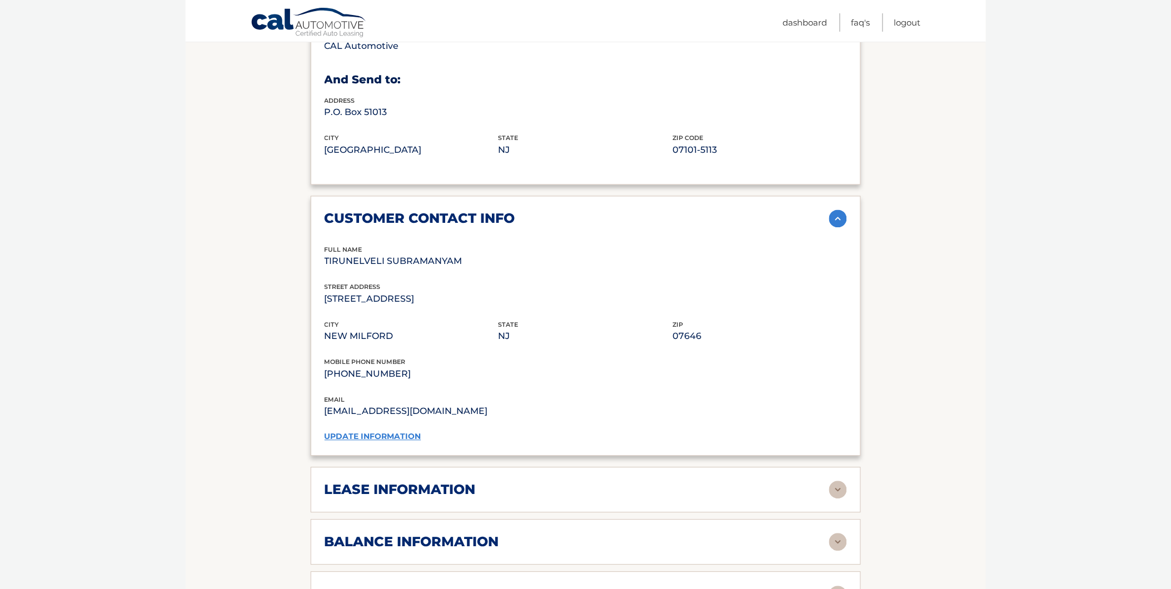
click at [389, 432] on link "update information" at bounding box center [373, 437] width 97 height 10
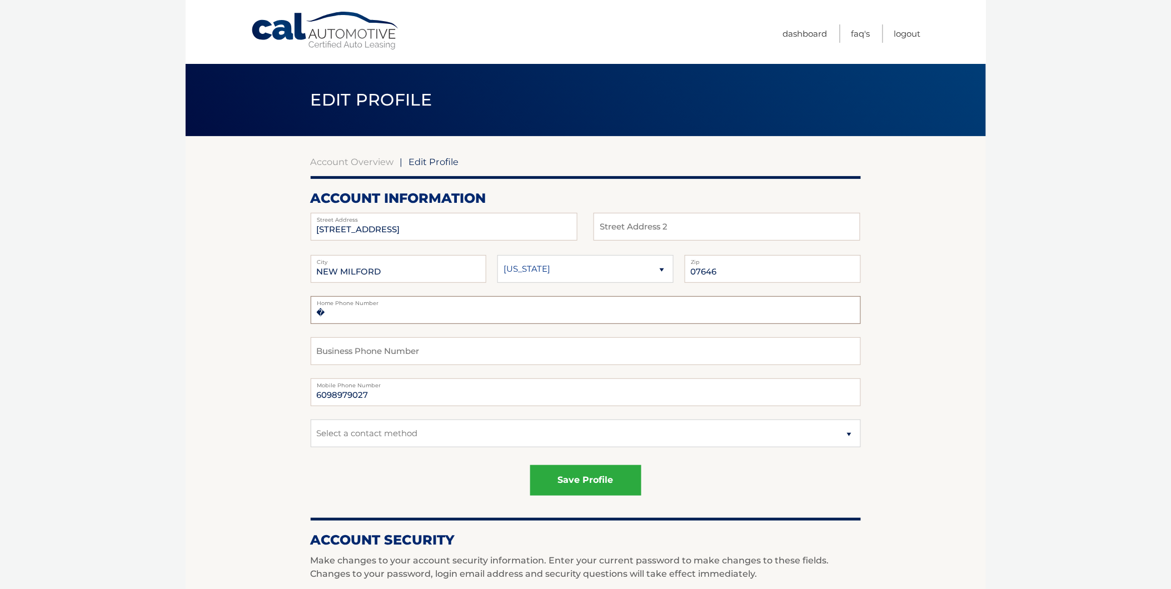
click at [396, 315] on input "�" at bounding box center [586, 310] width 550 height 28
type input "�"
drag, startPoint x: 374, startPoint y: 397, endPoint x: 314, endPoint y: 396, distance: 60.1
click at [314, 396] on input "6098979027" at bounding box center [586, 393] width 550 height 28
type input "9084062470"
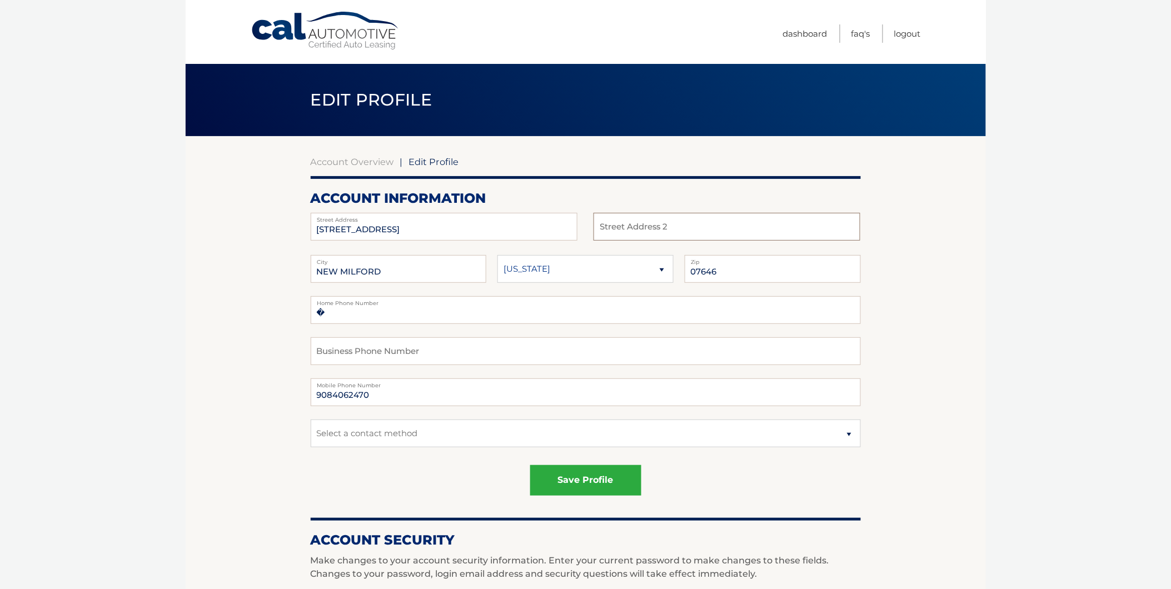
type input "NEW MILFORD NJ 07646 USA"
type input "9084062470"
click at [578, 480] on button "save profile" at bounding box center [585, 480] width 111 height 31
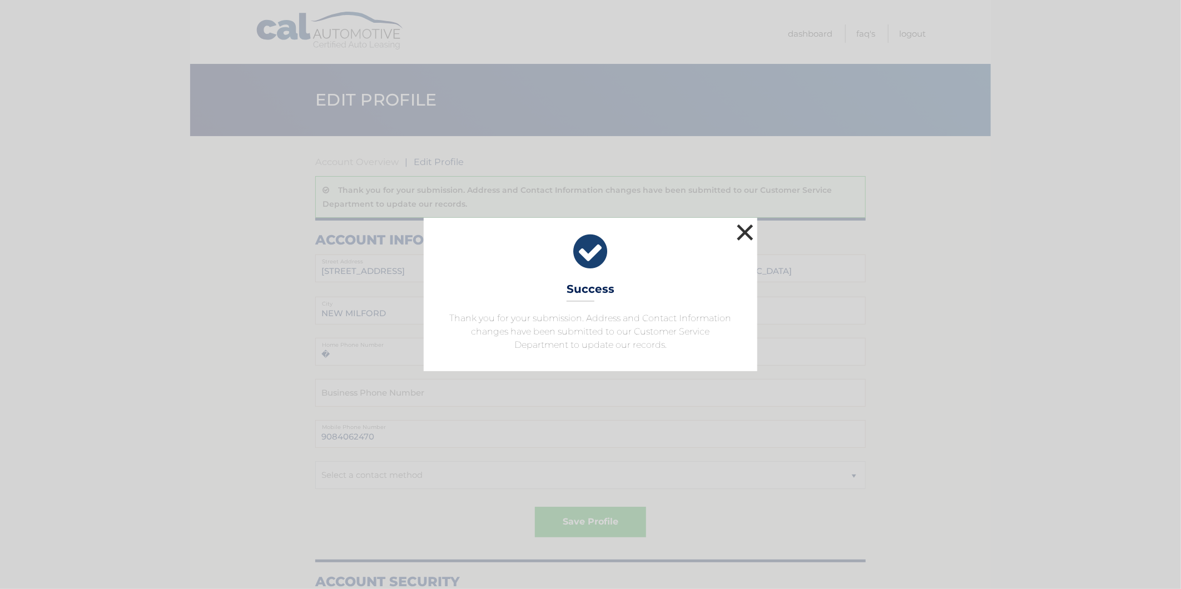
click at [743, 228] on button "×" at bounding box center [745, 232] width 22 height 22
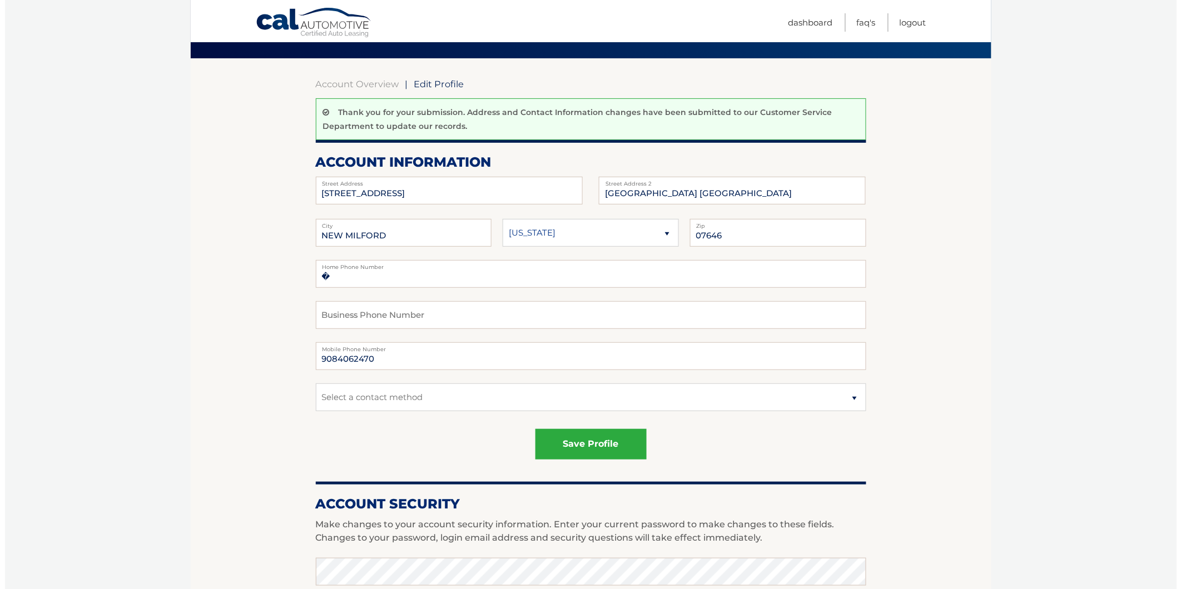
scroll to position [123, 0]
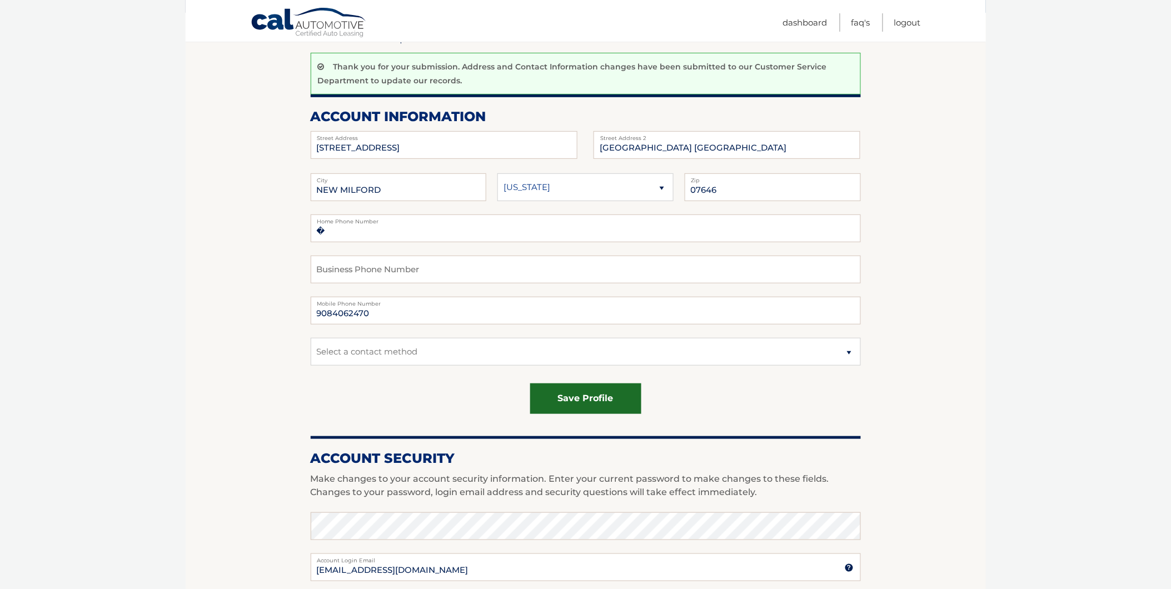
click at [576, 396] on button "save profile" at bounding box center [585, 399] width 111 height 31
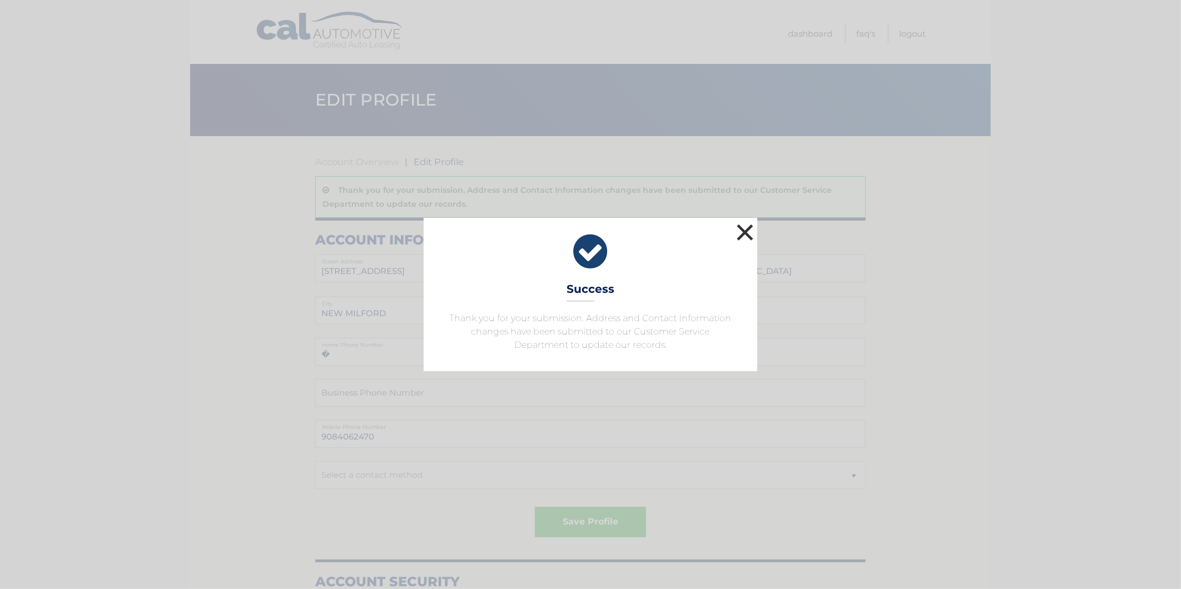
click at [743, 226] on button "×" at bounding box center [745, 232] width 22 height 22
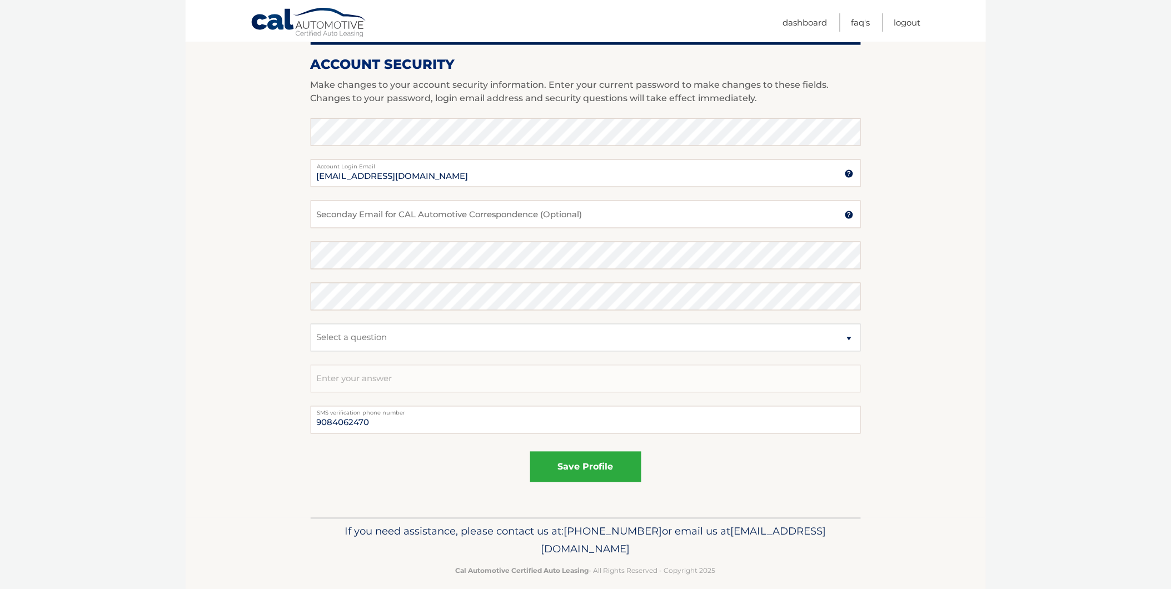
scroll to position [530, 0]
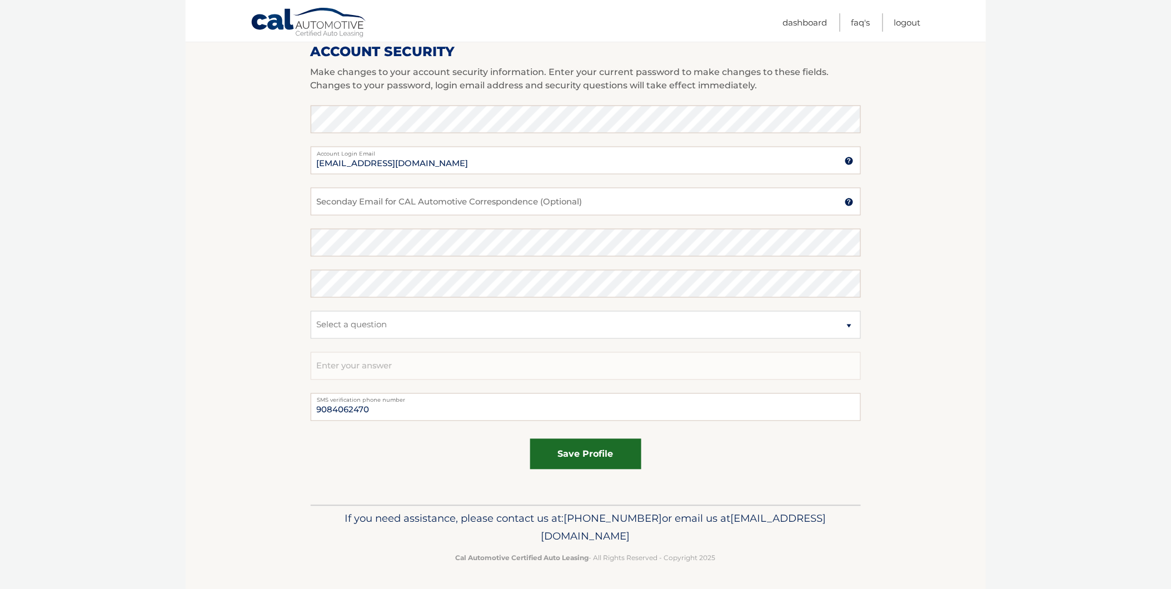
click at [596, 452] on button "save profile" at bounding box center [585, 454] width 111 height 31
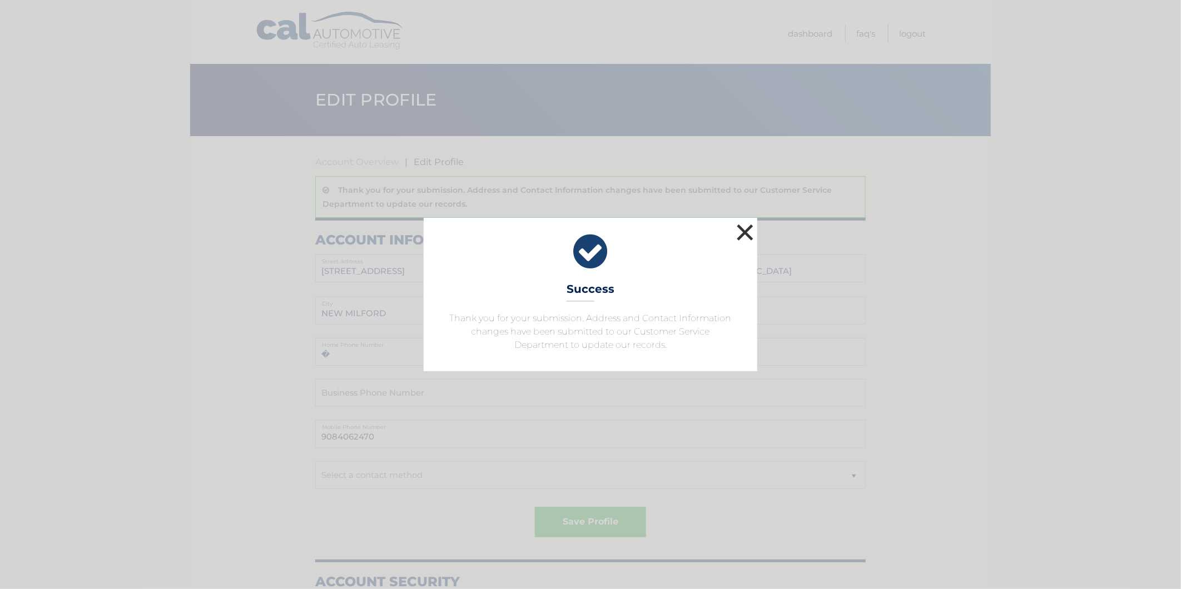
click at [740, 226] on button "×" at bounding box center [745, 232] width 22 height 22
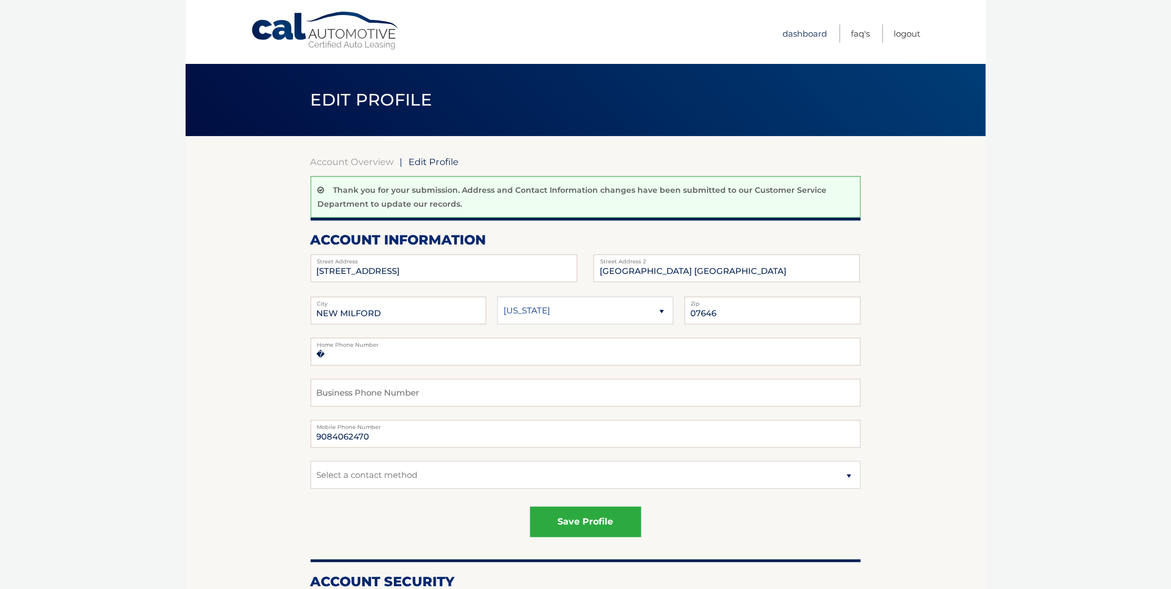
click at [799, 32] on link "Dashboard" at bounding box center [805, 33] width 44 height 18
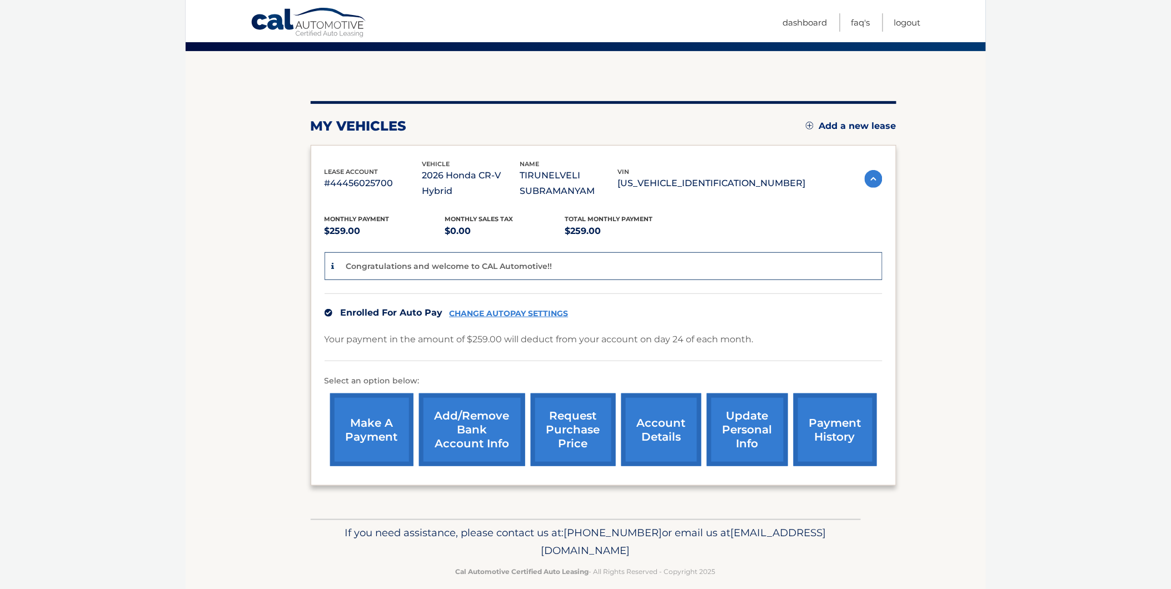
scroll to position [98, 0]
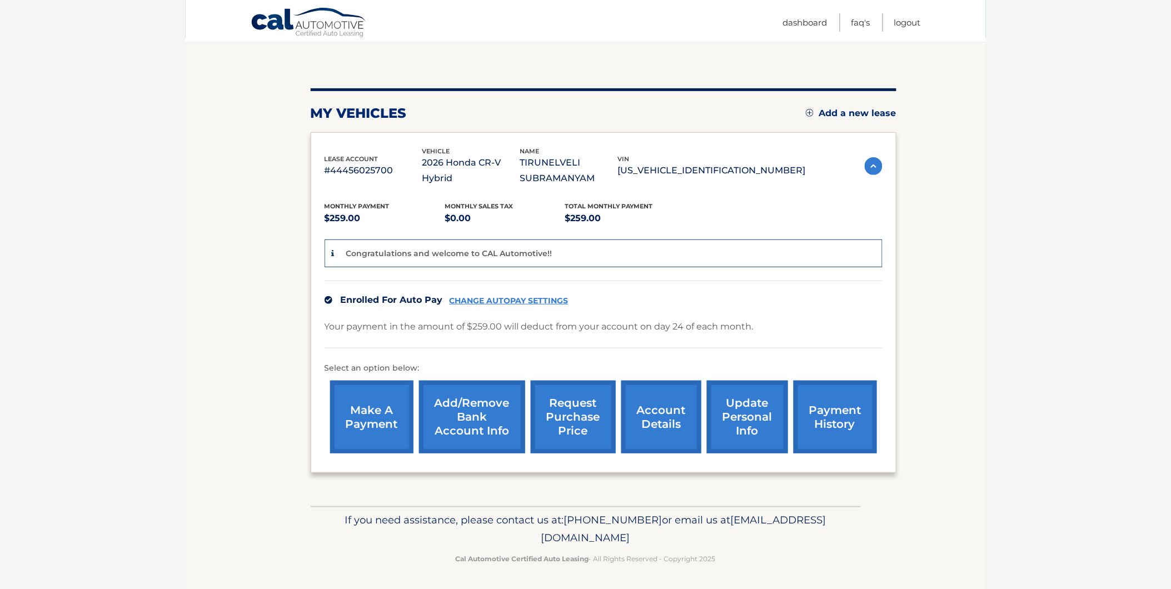
click at [834, 418] on link "payment history" at bounding box center [835, 417] width 83 height 73
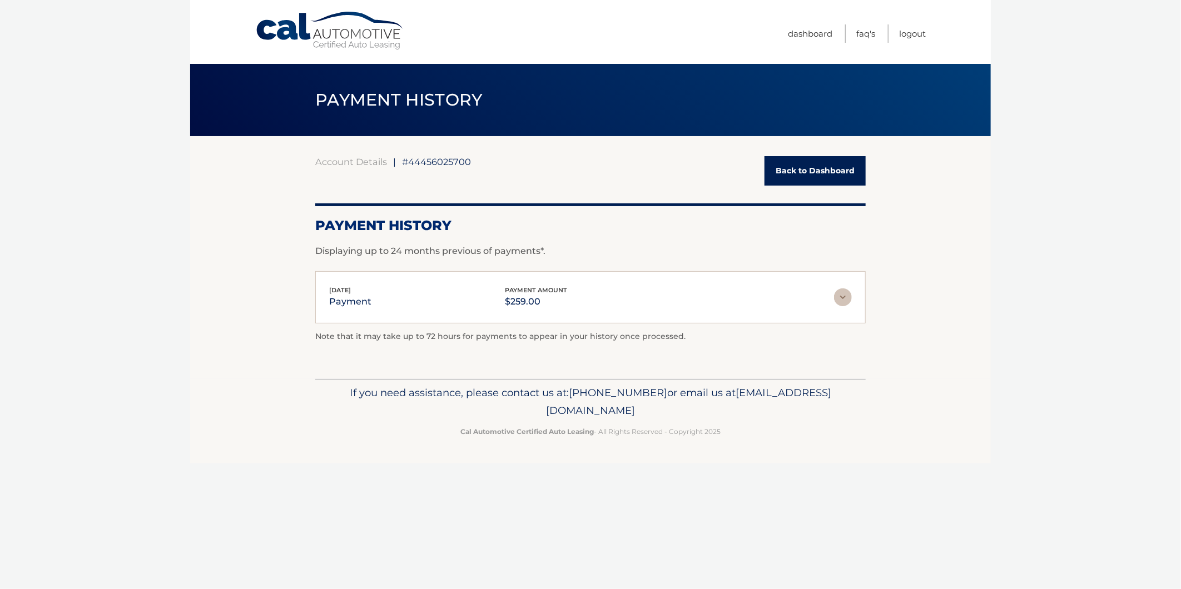
click at [840, 294] on img at bounding box center [843, 298] width 18 height 18
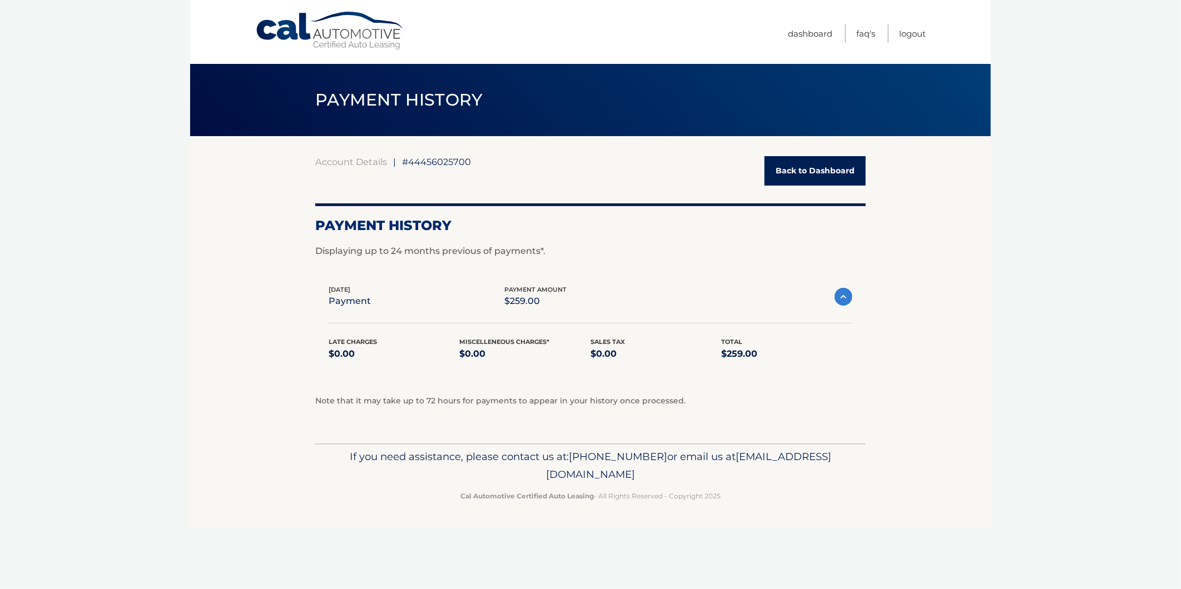
click at [807, 163] on link "Back to Dashboard" at bounding box center [814, 170] width 101 height 29
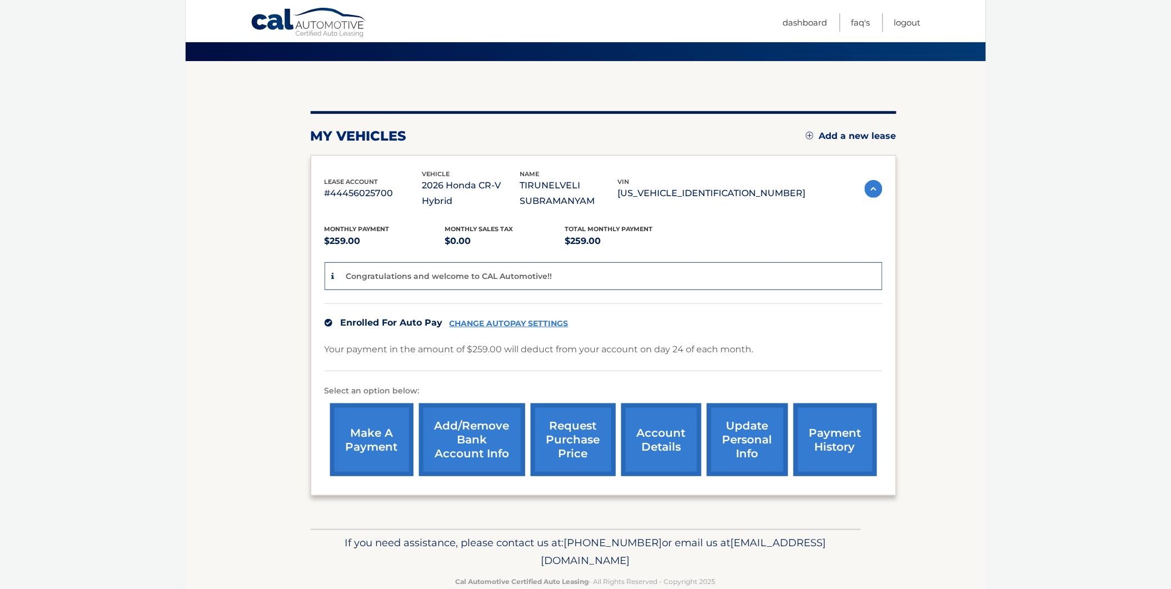
scroll to position [98, 0]
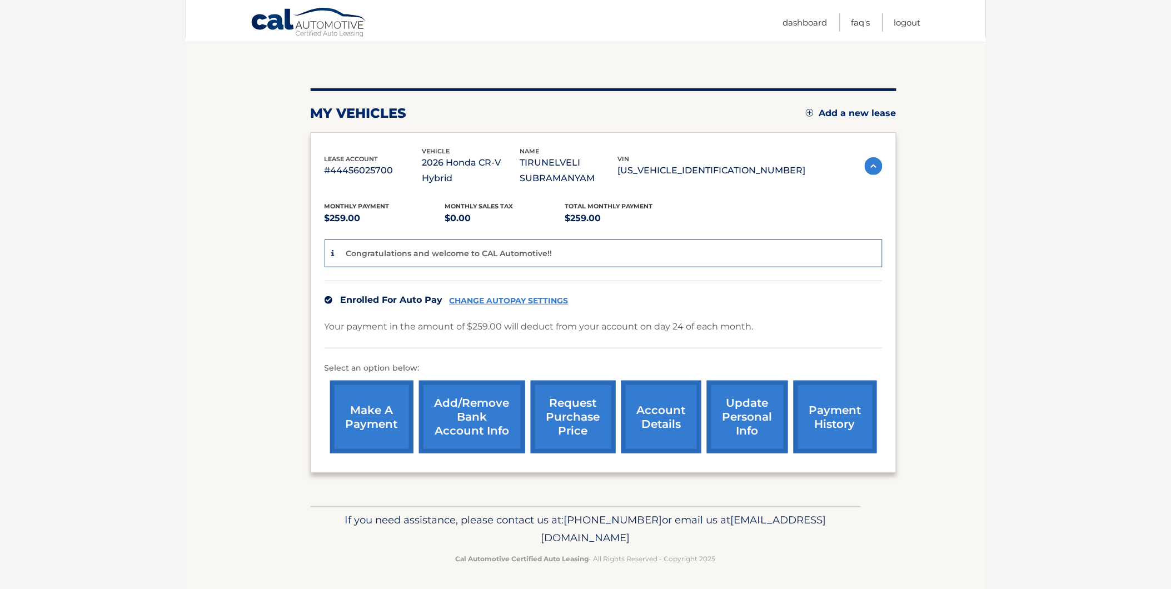
click at [664, 417] on link "account details" at bounding box center [661, 417] width 80 height 73
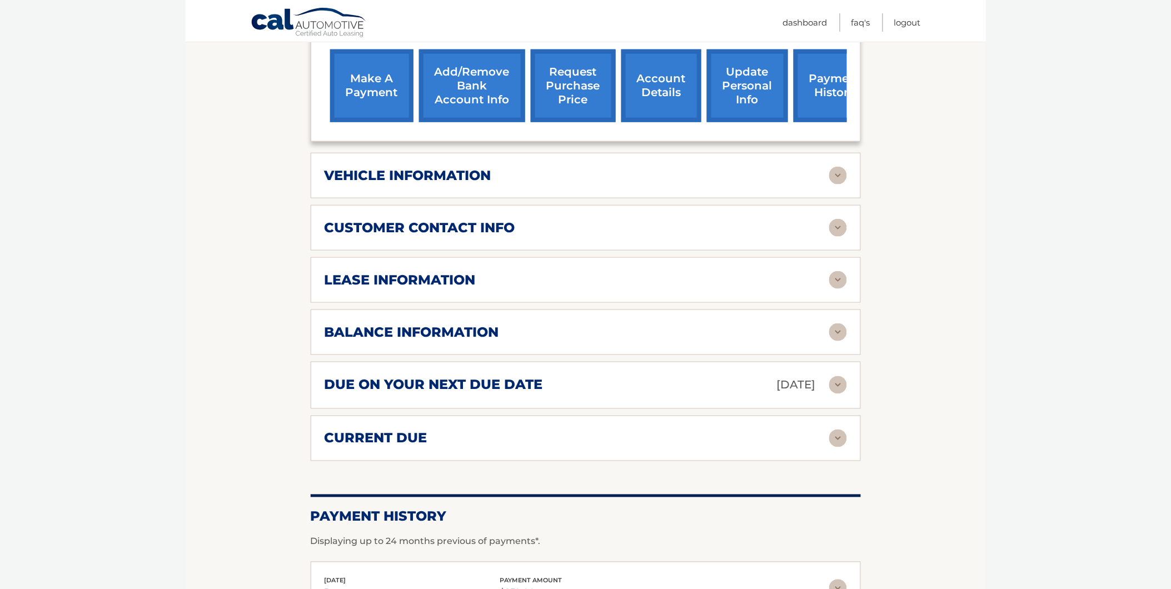
scroll to position [432, 0]
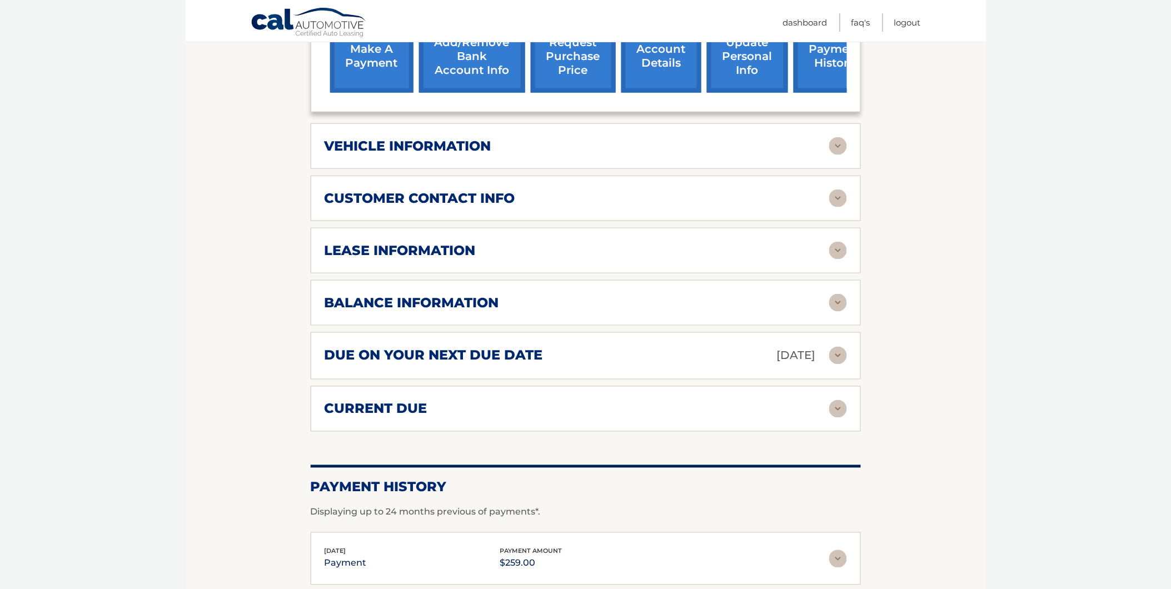
click at [833, 354] on img at bounding box center [838, 356] width 18 height 18
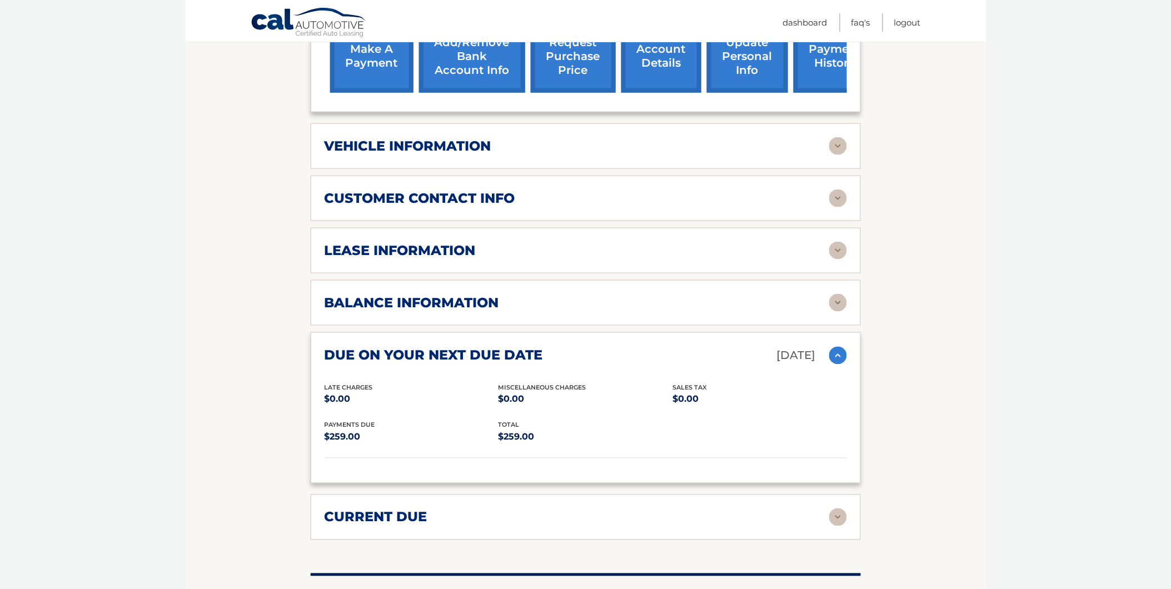
click at [838, 354] on img at bounding box center [838, 356] width 18 height 18
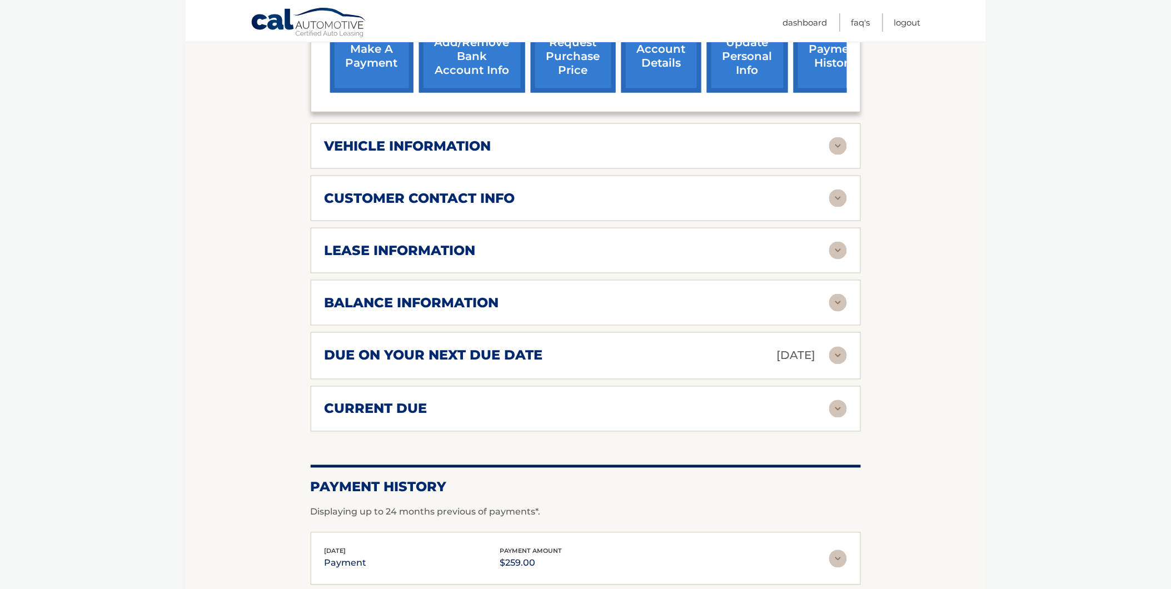
click at [840, 407] on img at bounding box center [838, 409] width 18 height 18
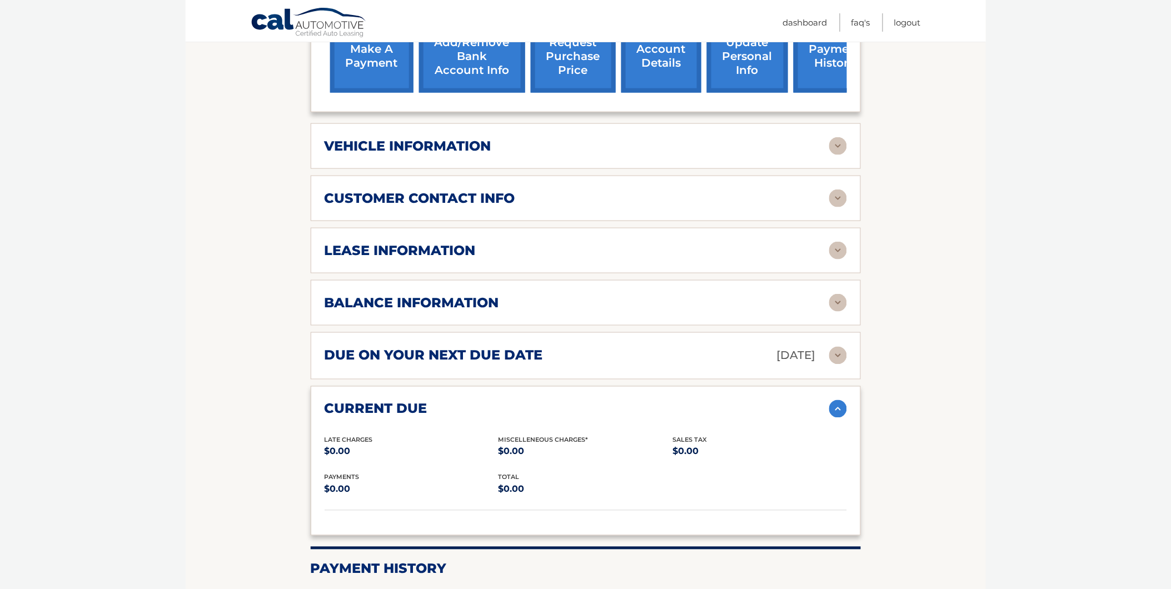
click at [836, 404] on img at bounding box center [838, 409] width 18 height 18
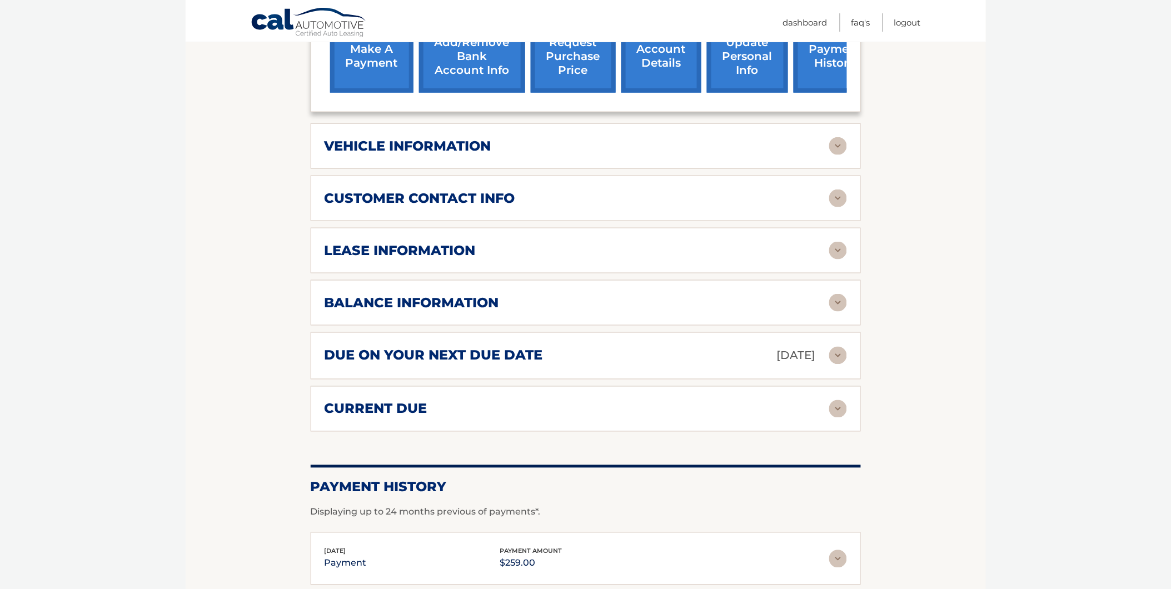
click at [837, 301] on img at bounding box center [838, 303] width 18 height 18
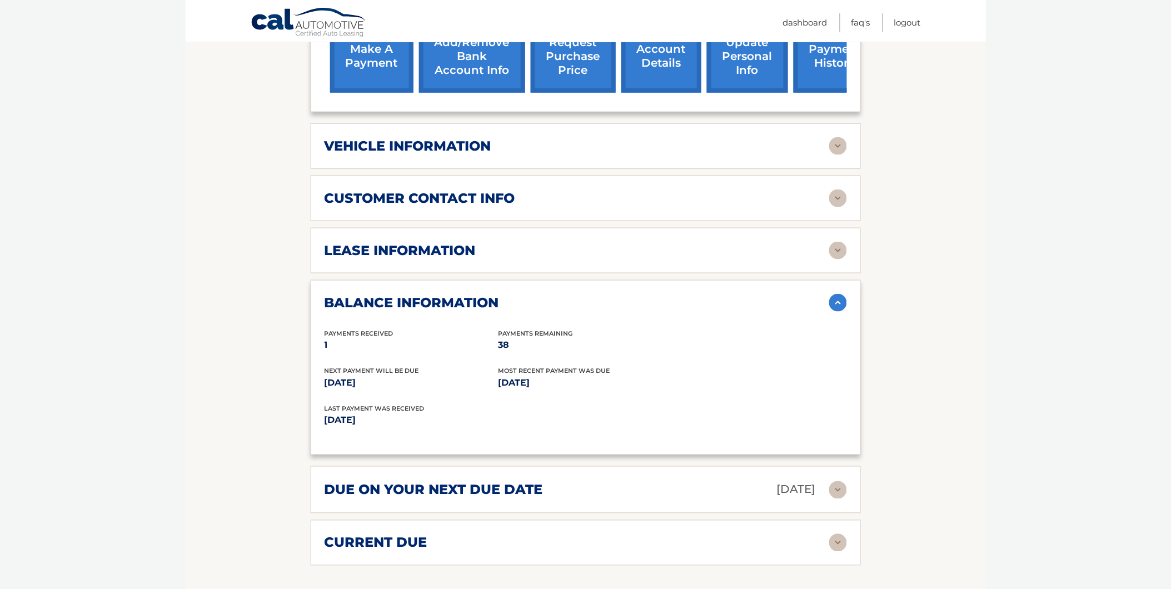
click at [838, 298] on img at bounding box center [838, 303] width 18 height 18
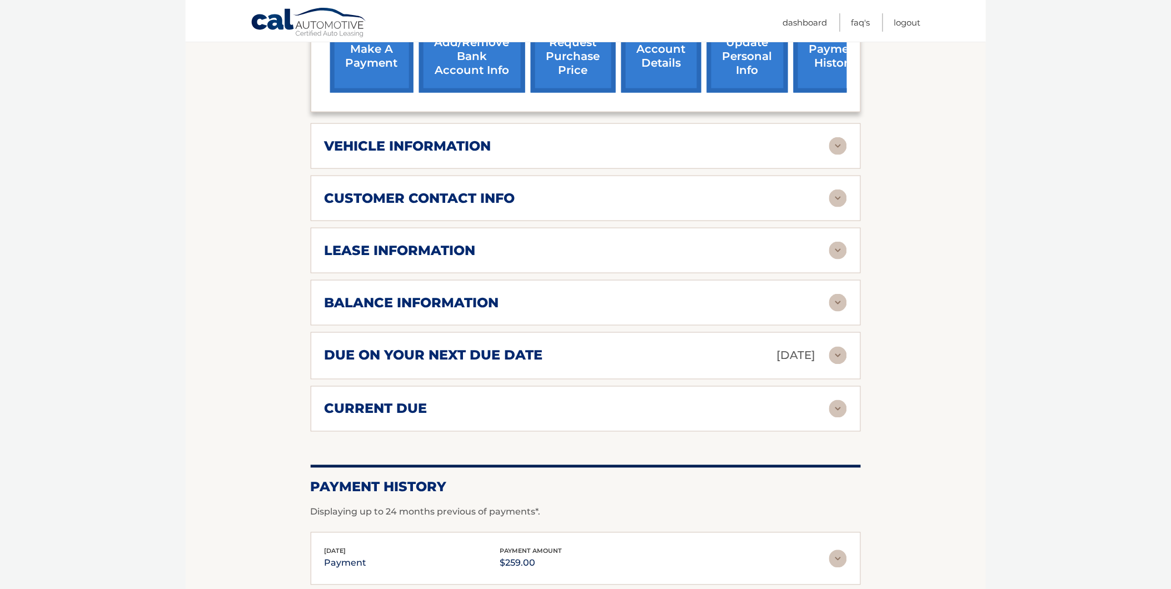
click at [836, 246] on img at bounding box center [838, 251] width 18 height 18
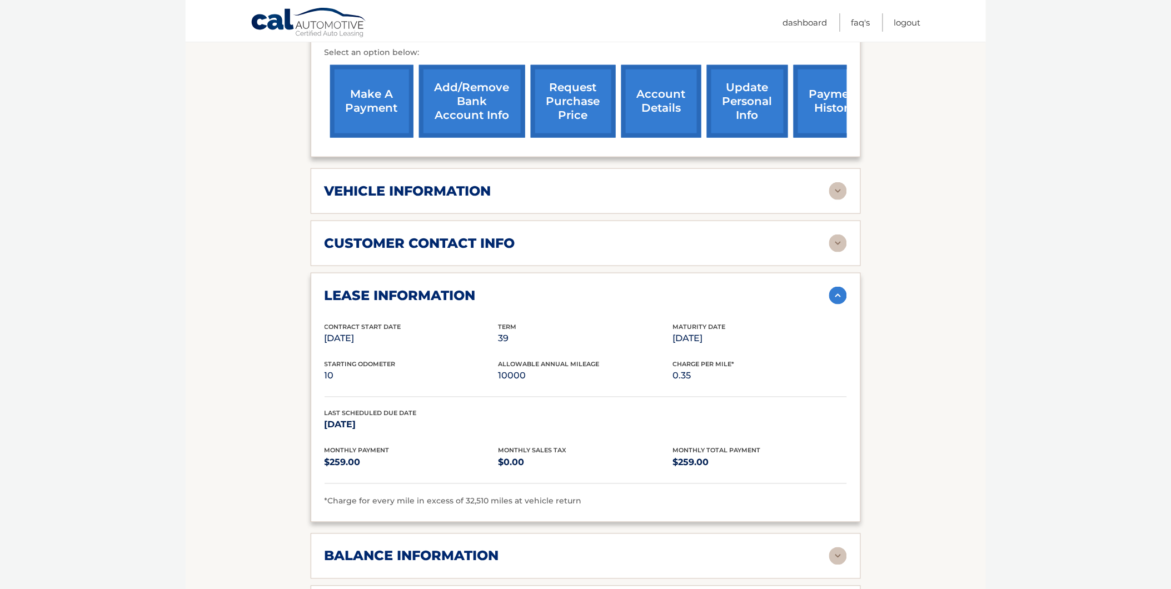
scroll to position [370, 0]
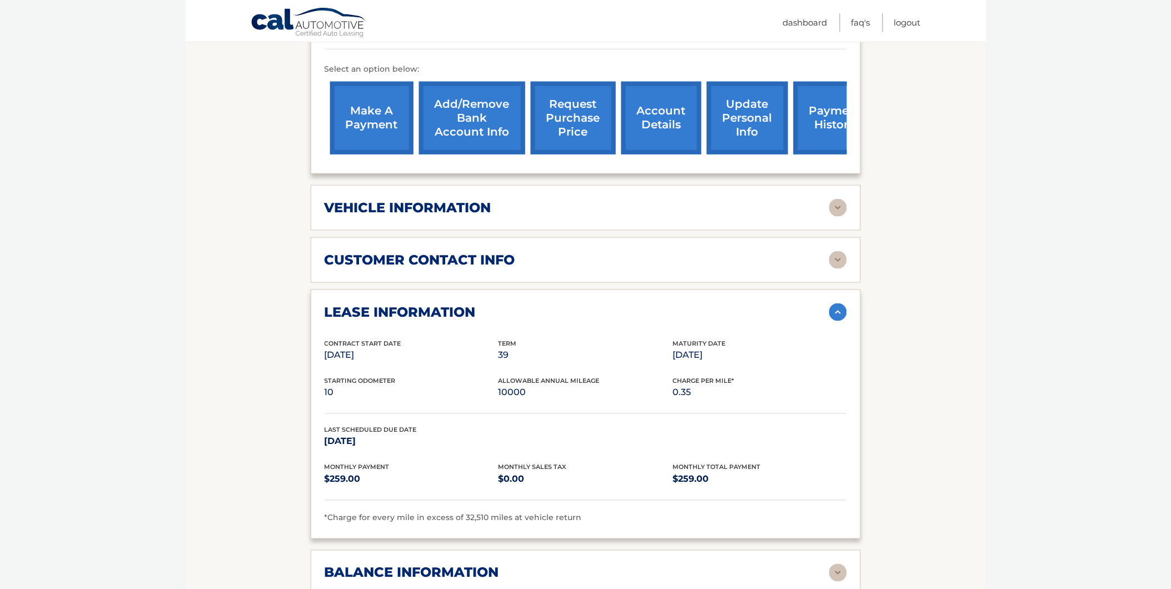
click at [837, 309] on img at bounding box center [838, 313] width 18 height 18
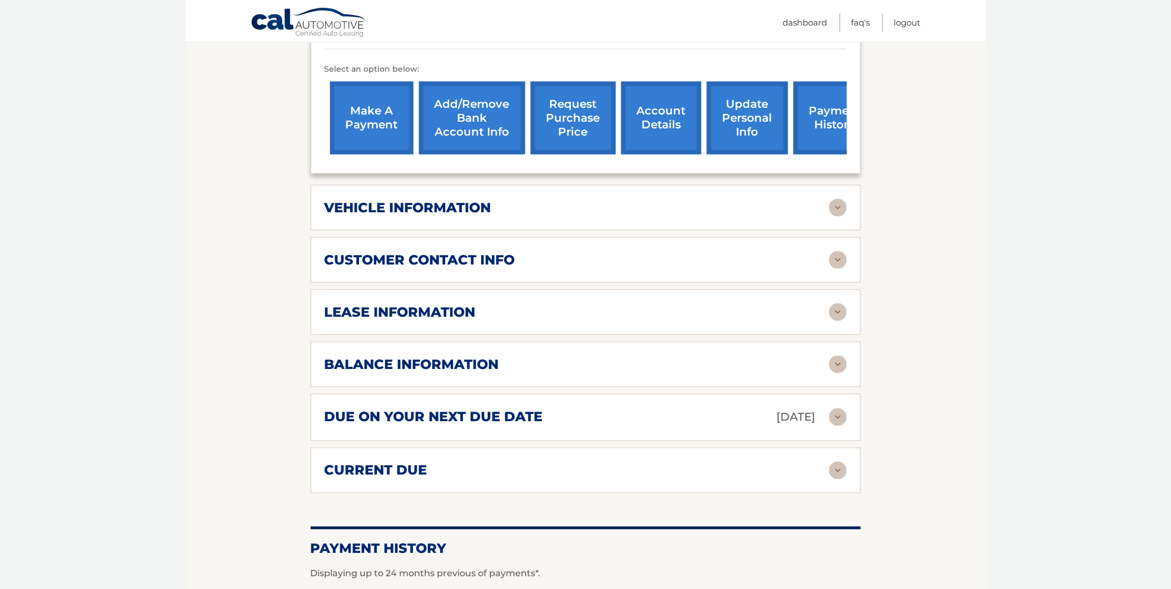
click at [835, 255] on img at bounding box center [838, 260] width 18 height 18
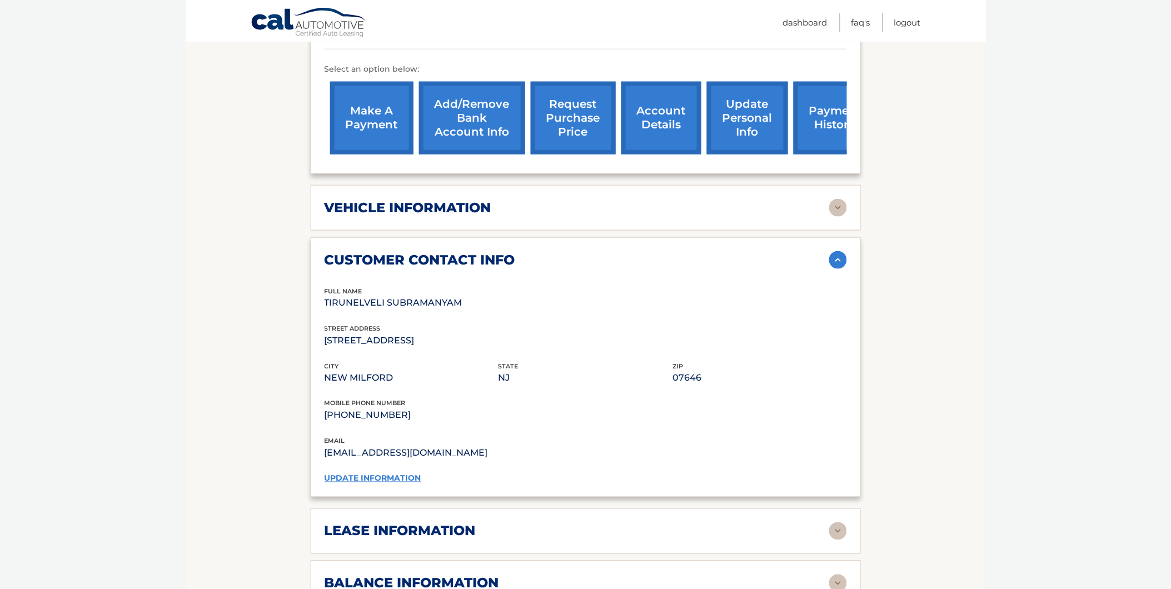
click at [835, 255] on img at bounding box center [838, 260] width 18 height 18
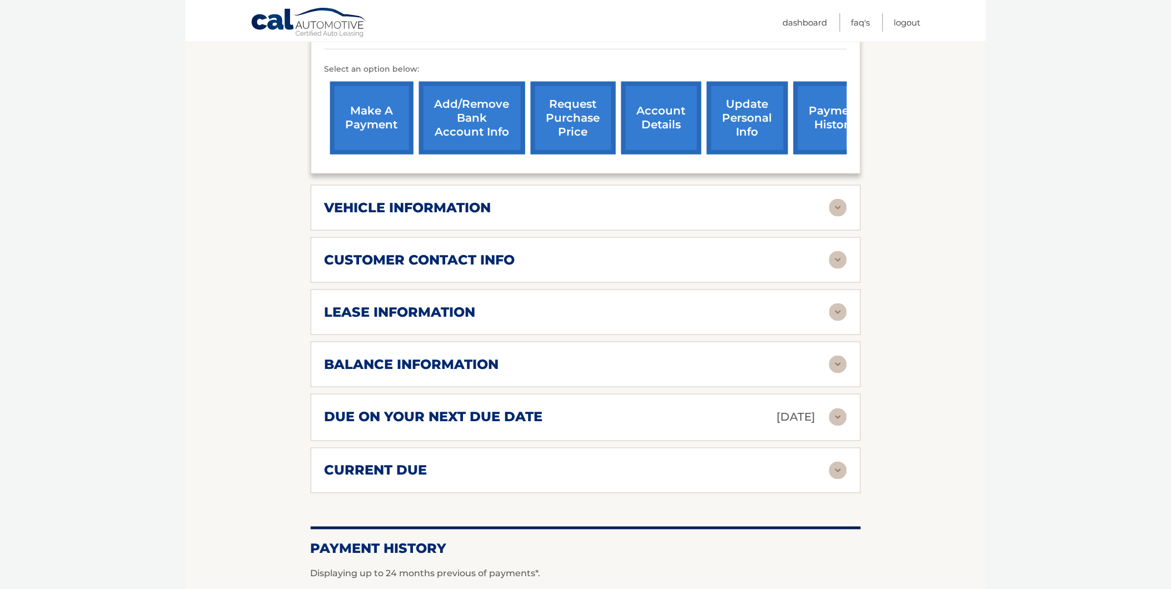
click at [836, 203] on img at bounding box center [838, 208] width 18 height 18
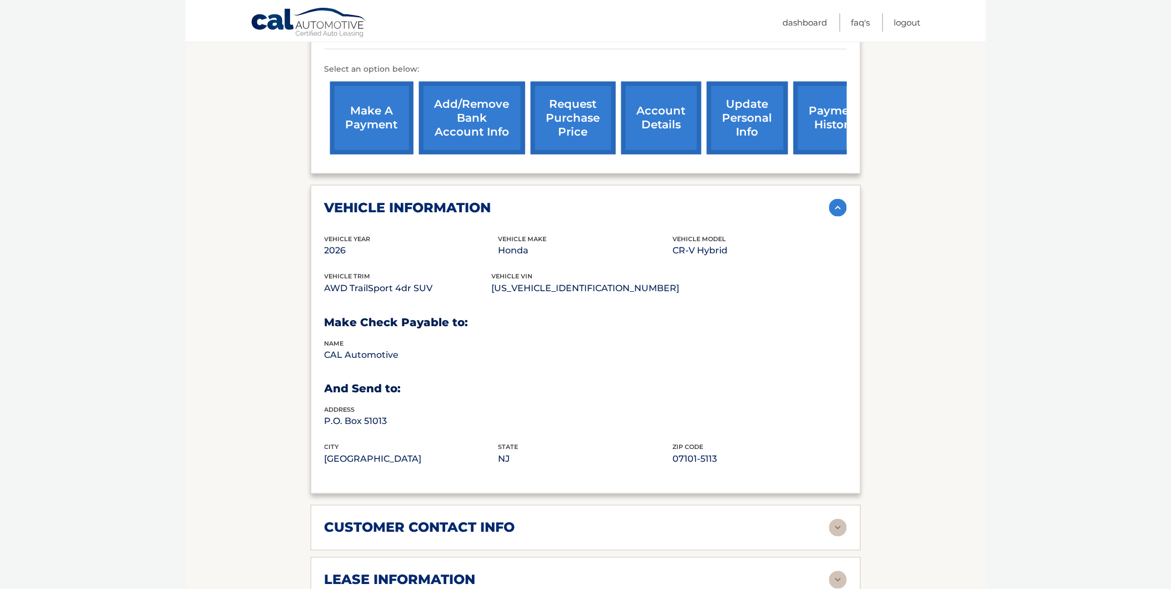
click at [835, 206] on img at bounding box center [838, 208] width 18 height 18
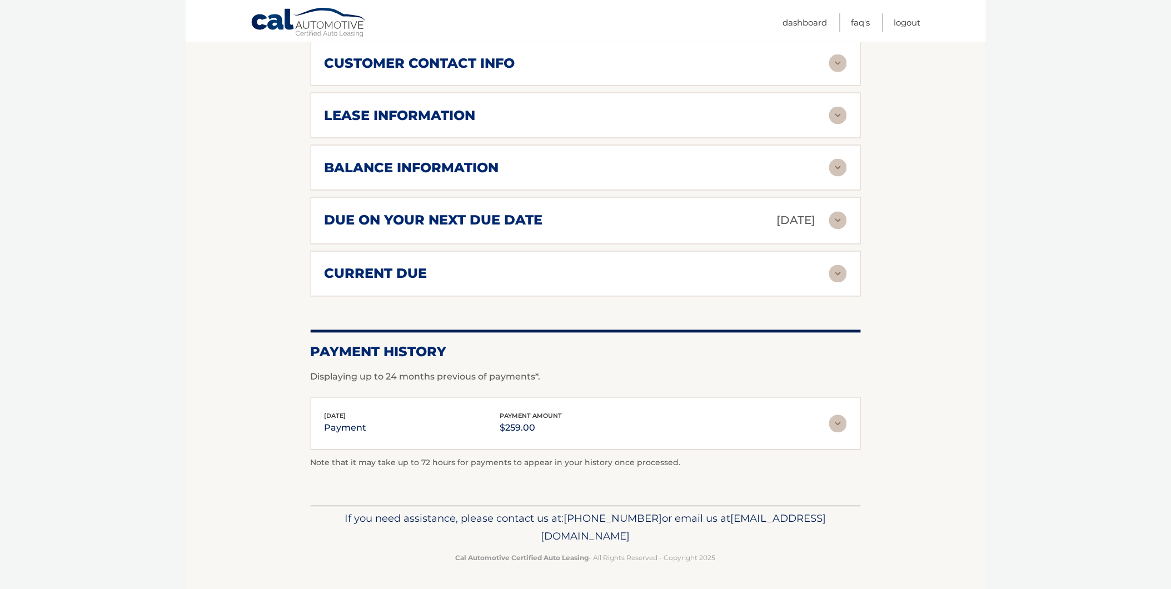
scroll to position [443, 0]
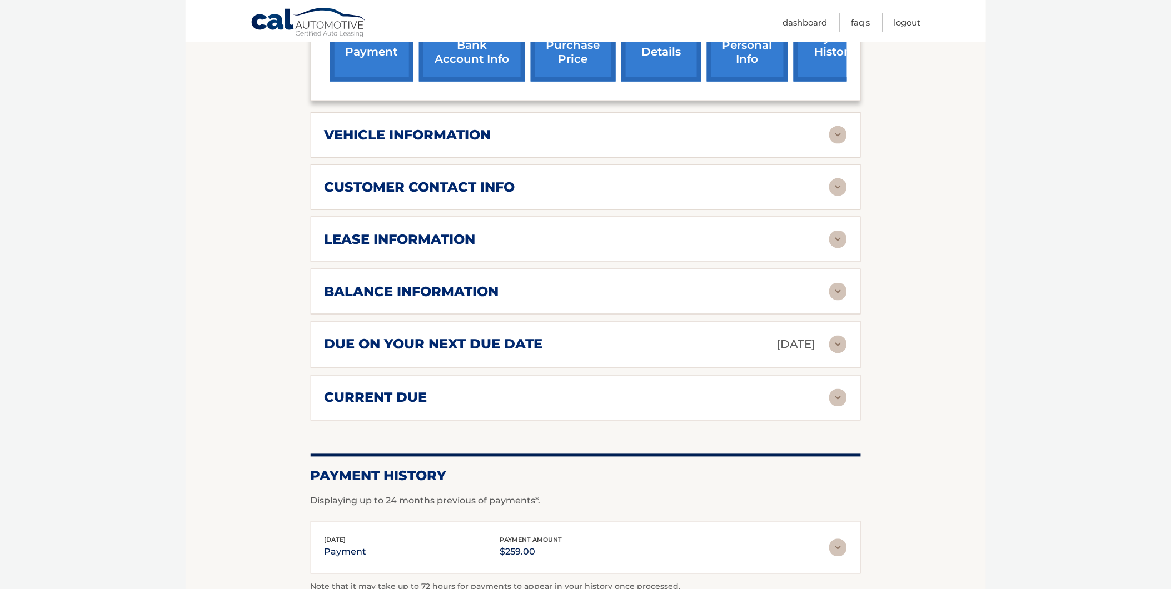
click at [838, 289] on img at bounding box center [838, 292] width 18 height 18
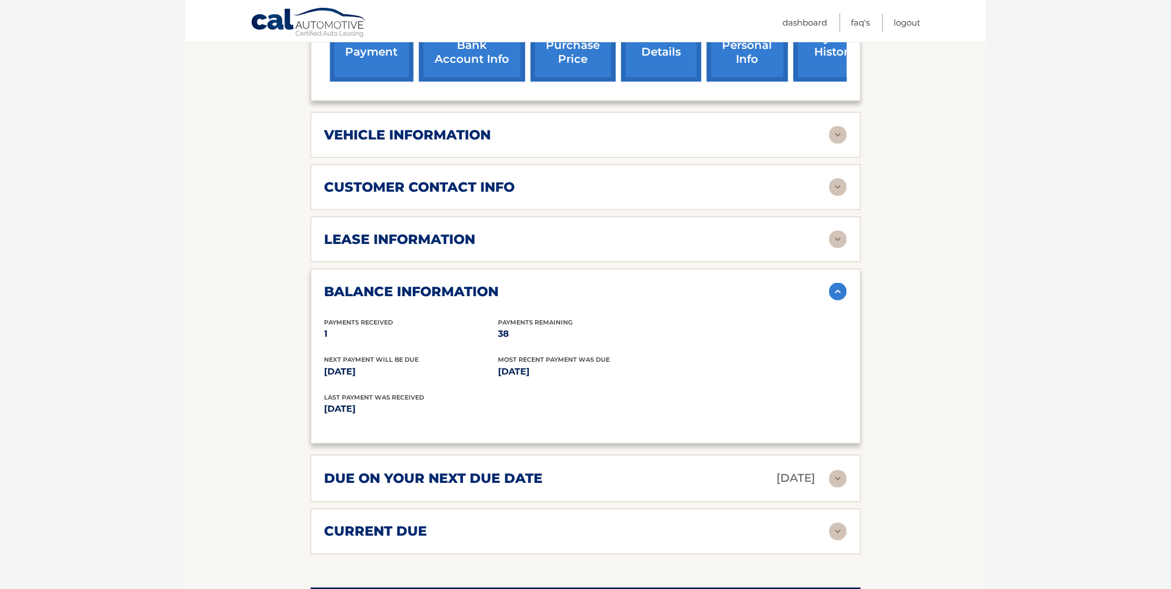
click at [838, 289] on img at bounding box center [838, 292] width 18 height 18
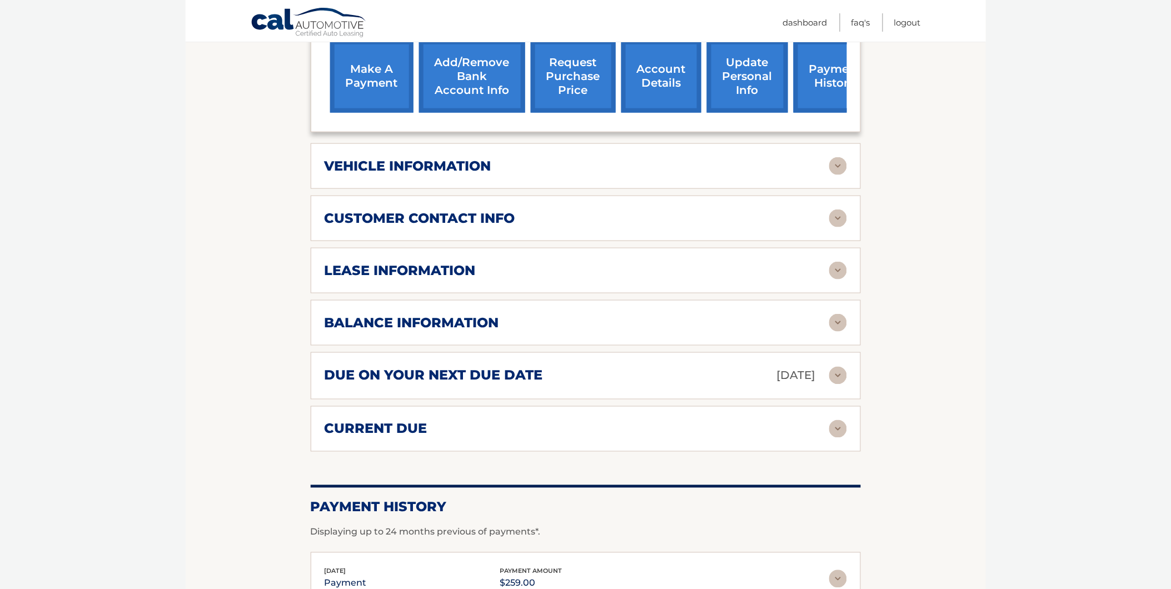
scroll to position [381, 0]
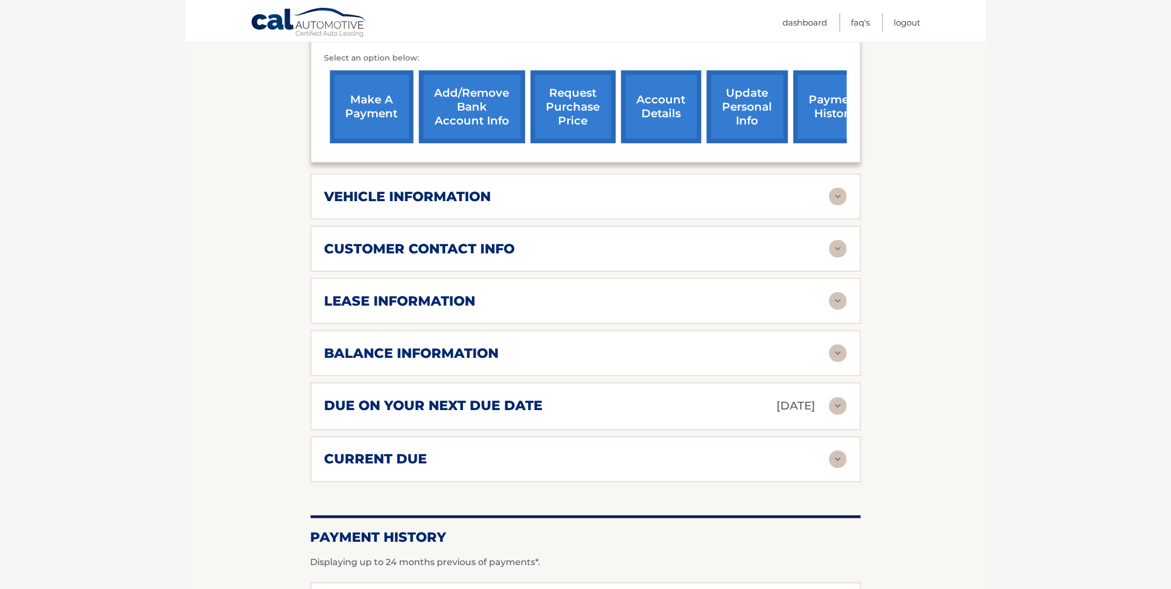
click at [845, 192] on img at bounding box center [838, 197] width 18 height 18
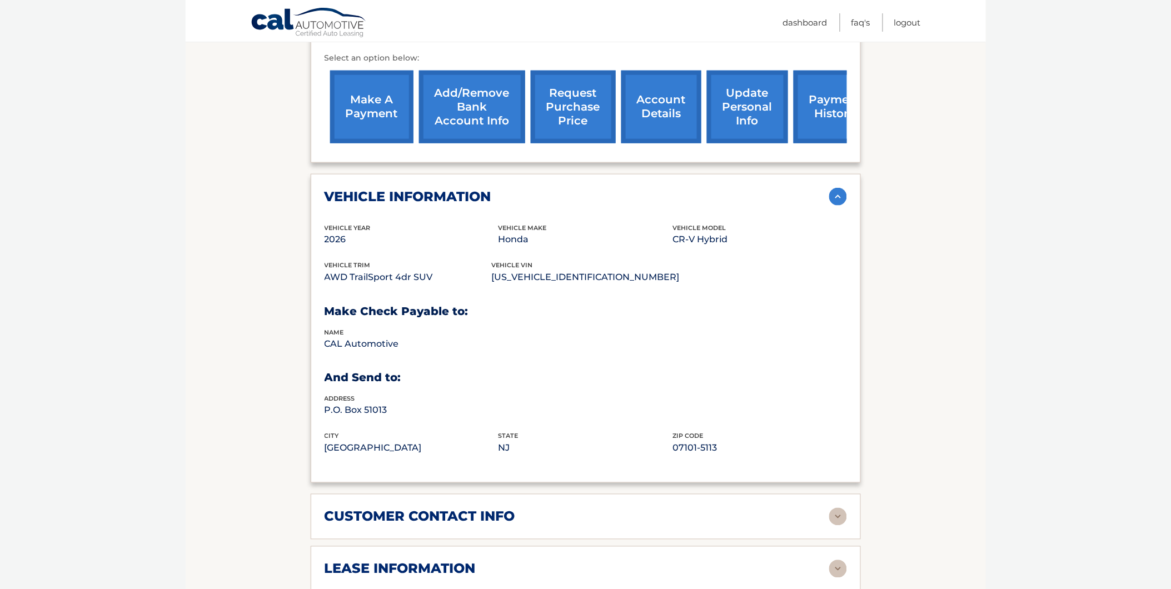
click at [840, 195] on img at bounding box center [838, 197] width 18 height 18
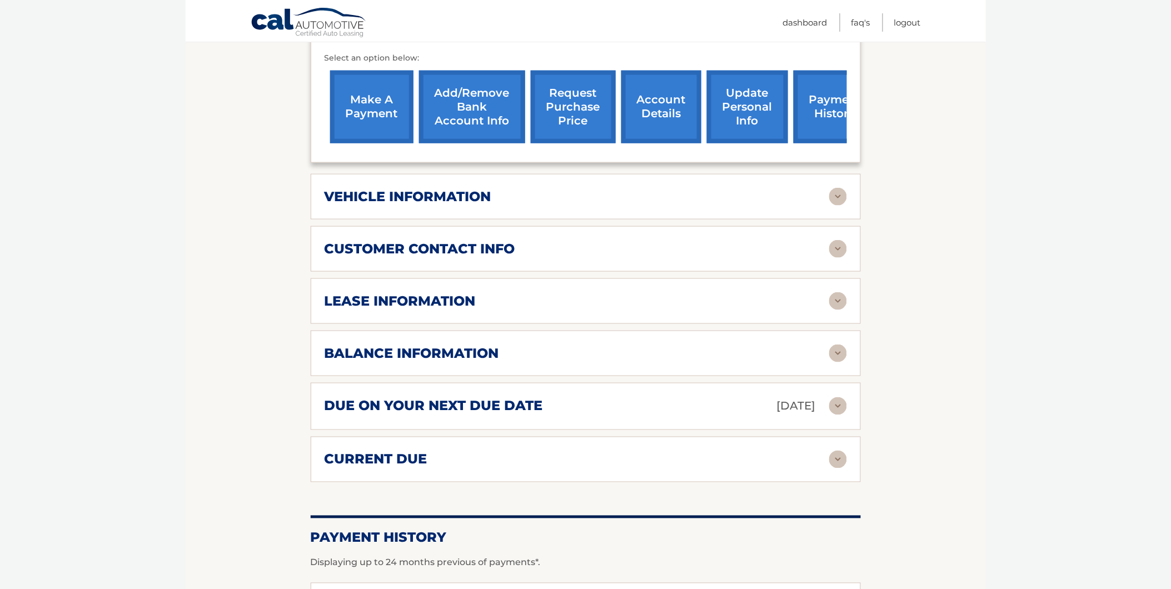
click at [838, 245] on img at bounding box center [838, 249] width 18 height 18
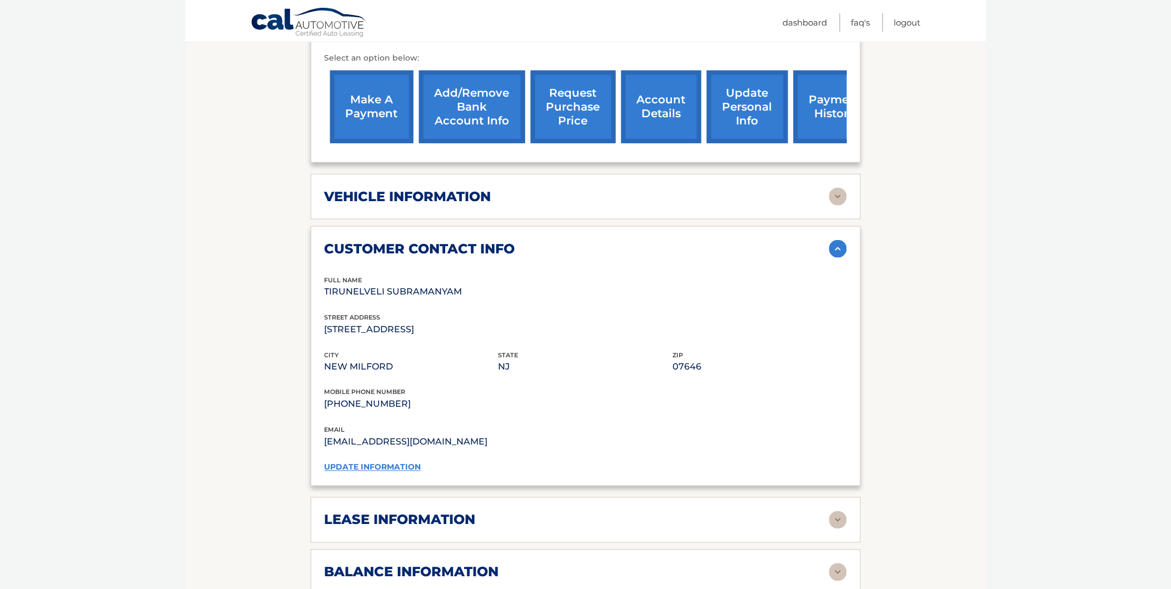
click at [837, 246] on img at bounding box center [838, 249] width 18 height 18
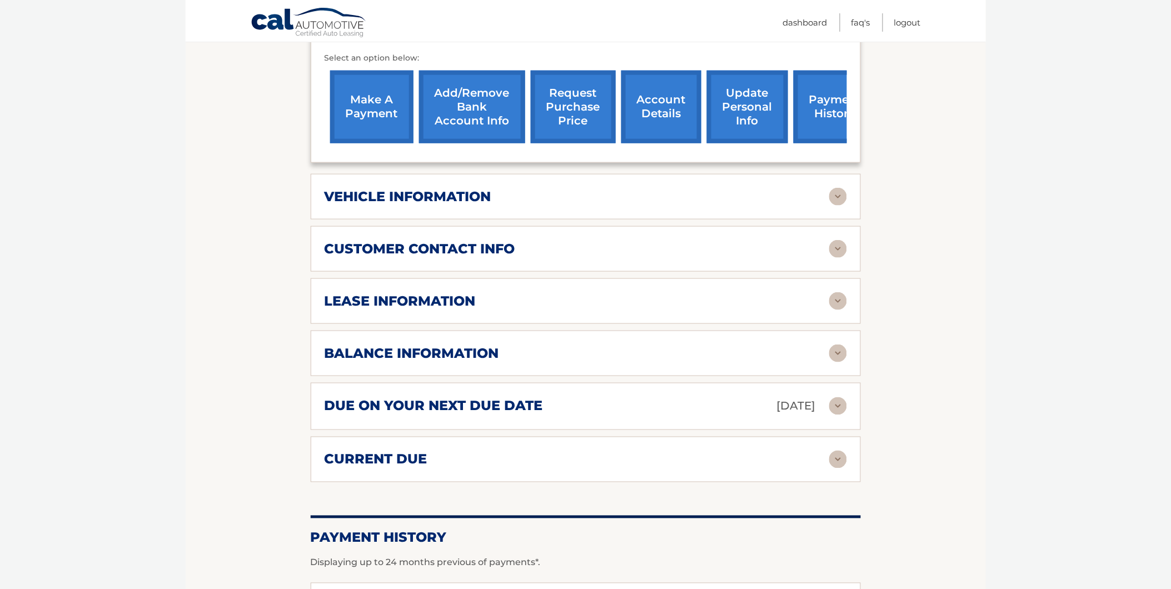
click at [834, 297] on img at bounding box center [838, 301] width 18 height 18
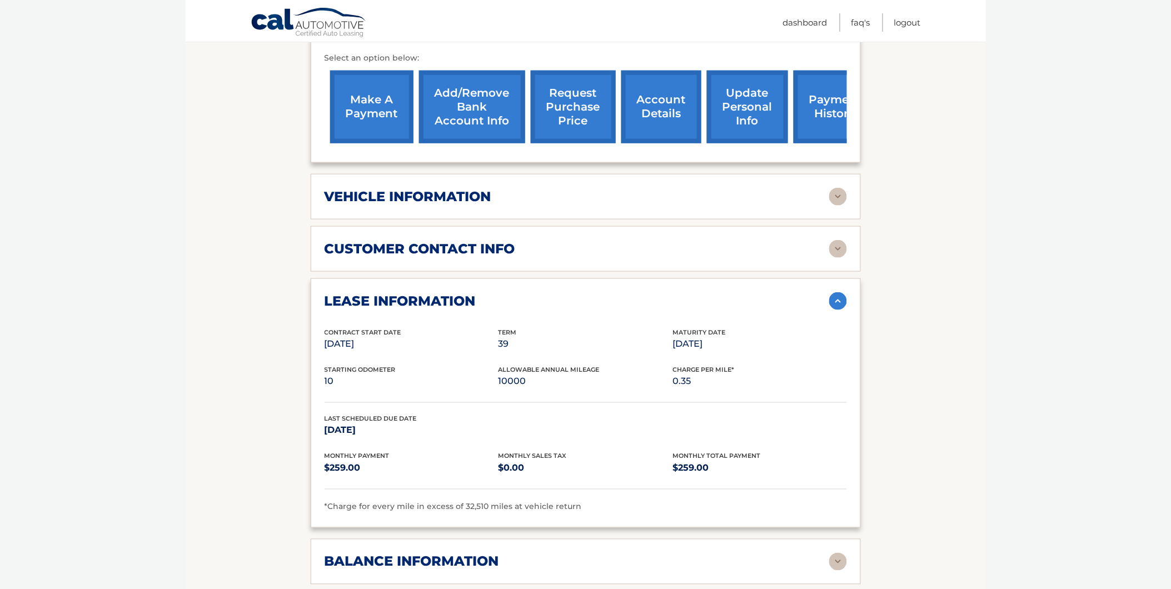
click at [834, 297] on img at bounding box center [838, 301] width 18 height 18
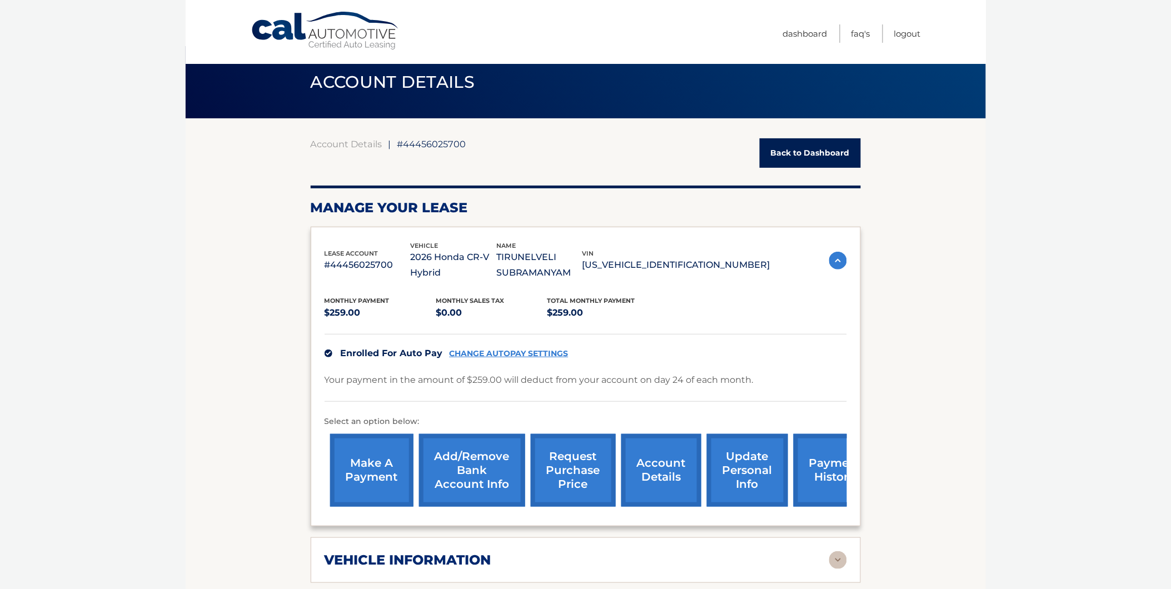
scroll to position [11, 0]
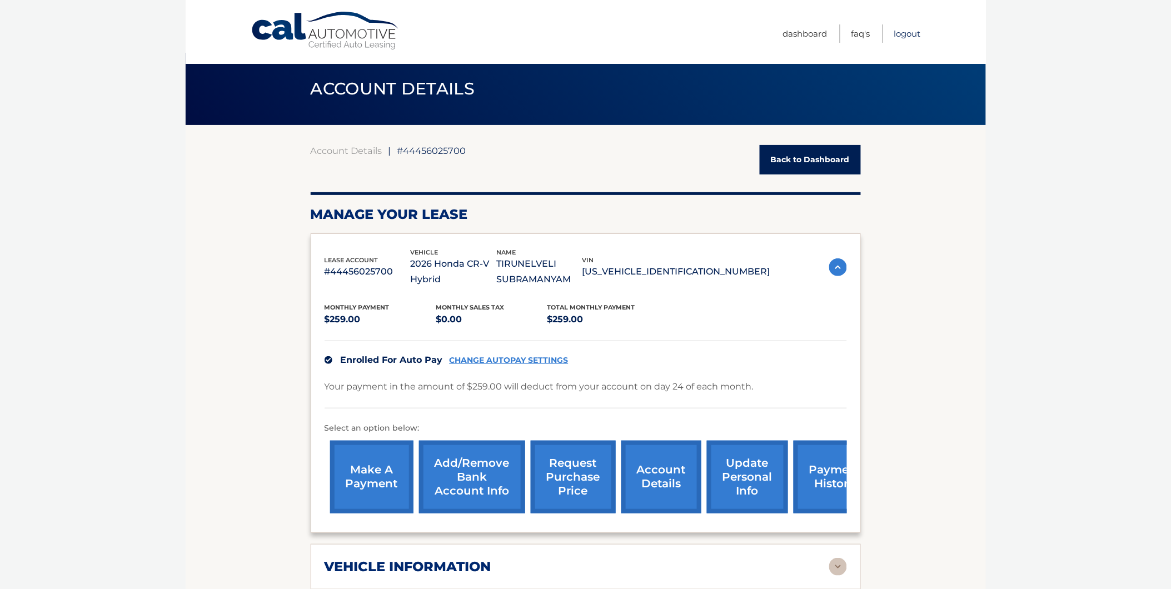
click at [907, 33] on link "Logout" at bounding box center [907, 33] width 27 height 18
